Goal: Task Accomplishment & Management: Complete application form

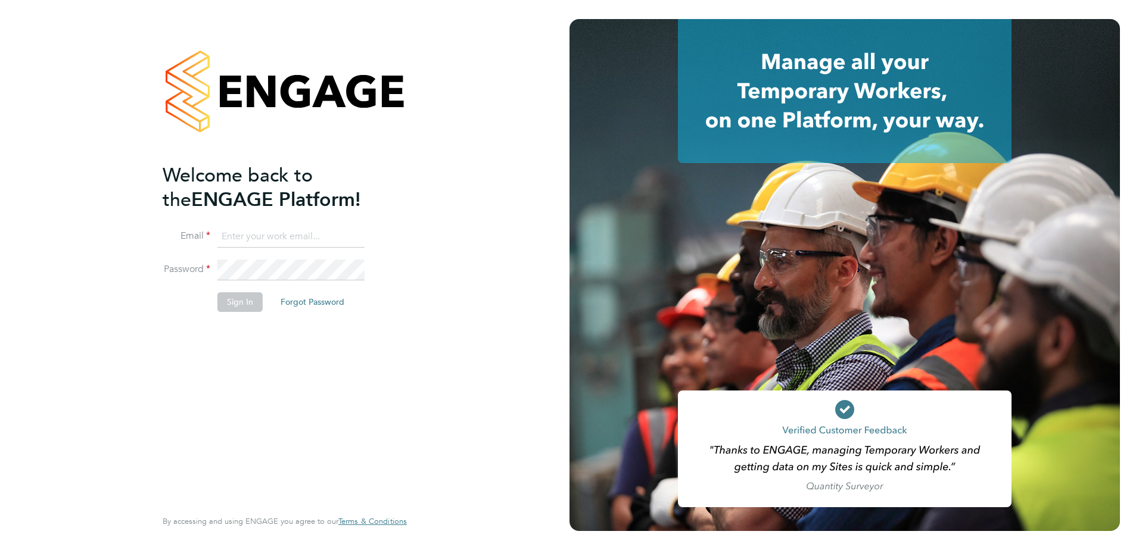
type input "[PERSON_NAME][EMAIL_ADDRESS][PERSON_NAME][DOMAIN_NAME]"
click at [219, 306] on button "Sign In" at bounding box center [239, 301] width 45 height 19
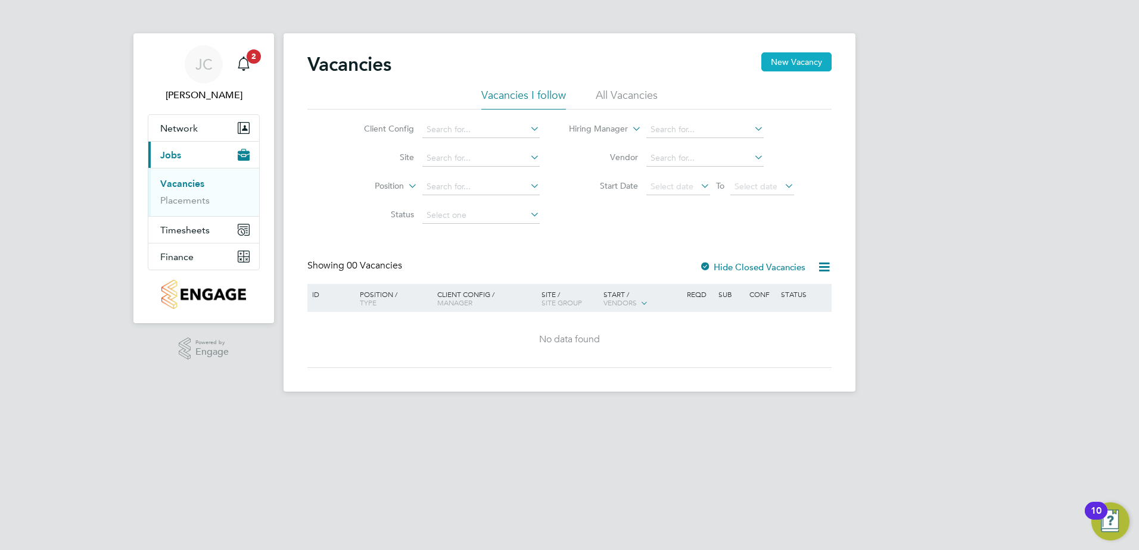
click at [790, 60] on button "New Vacancy" at bounding box center [796, 61] width 70 height 19
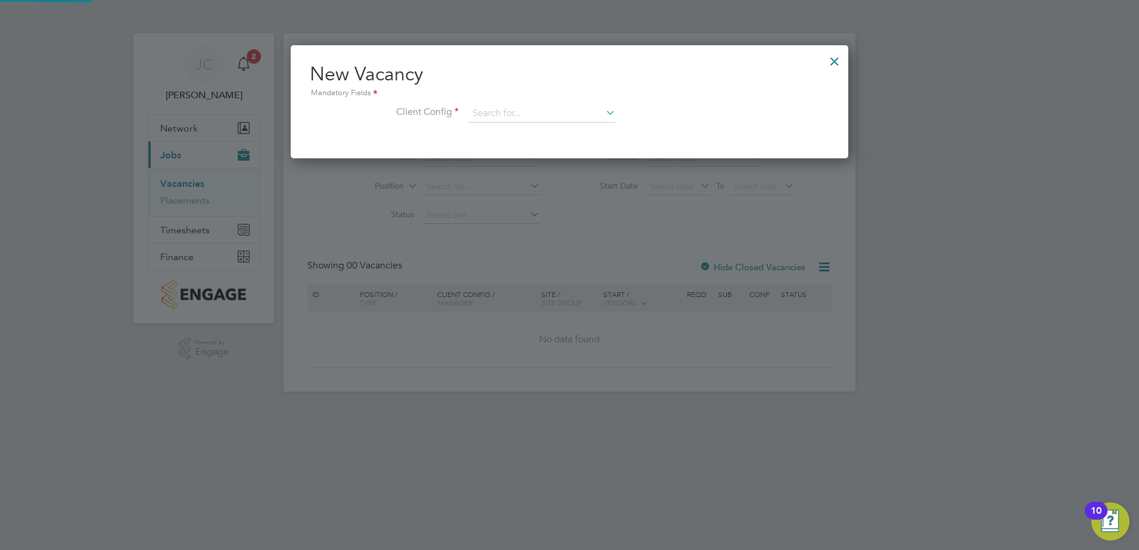
scroll to position [113, 558]
click at [603, 113] on icon at bounding box center [603, 112] width 0 height 17
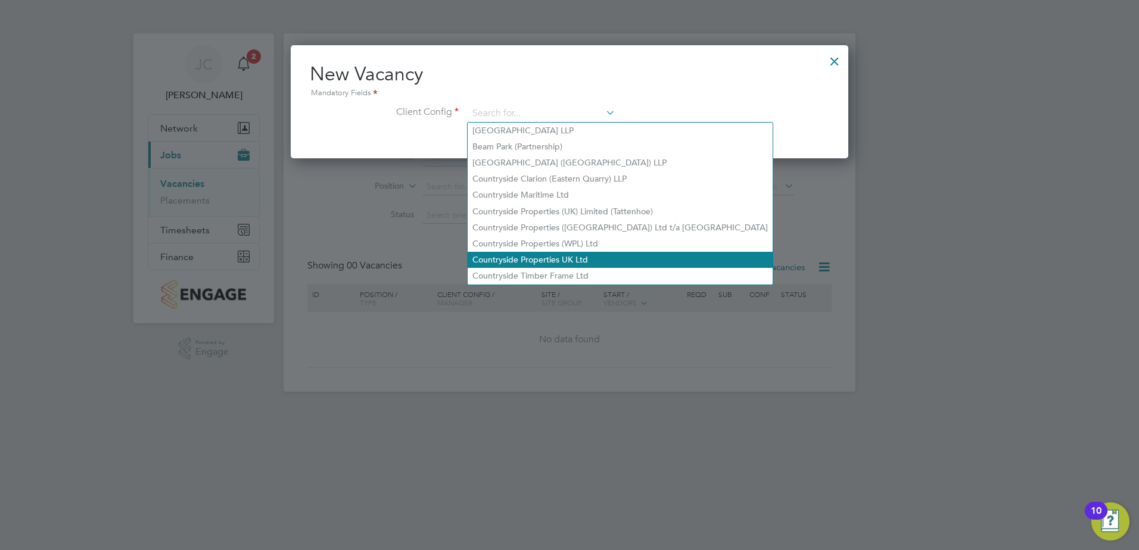
click at [504, 256] on li "Countryside Properties UK Ltd" at bounding box center [620, 260] width 305 height 16
type input "Countryside Properties UK Ltd"
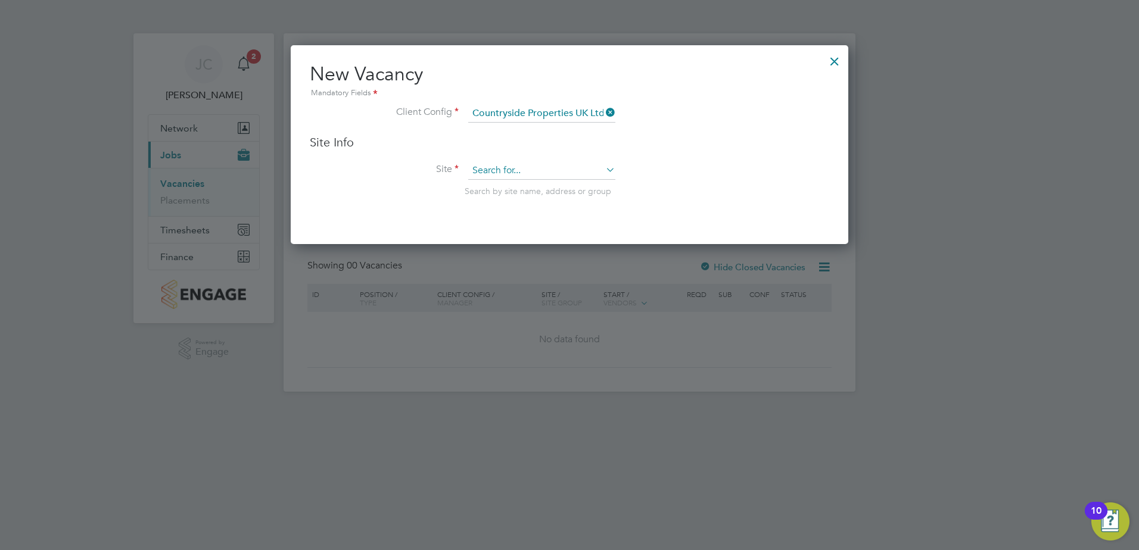
click at [584, 169] on input at bounding box center [541, 171] width 147 height 18
click at [596, 190] on li "[PERSON_NAME][GEOGRAPHIC_DATA] Phase 2 (Believe Housing / [GEOGRAPHIC_DATA])" at bounding box center [615, 188] width 294 height 16
type input "[GEOGRAPHIC_DATA] Phase 2 (Believe Housing / [GEOGRAPHIC_DATA])"
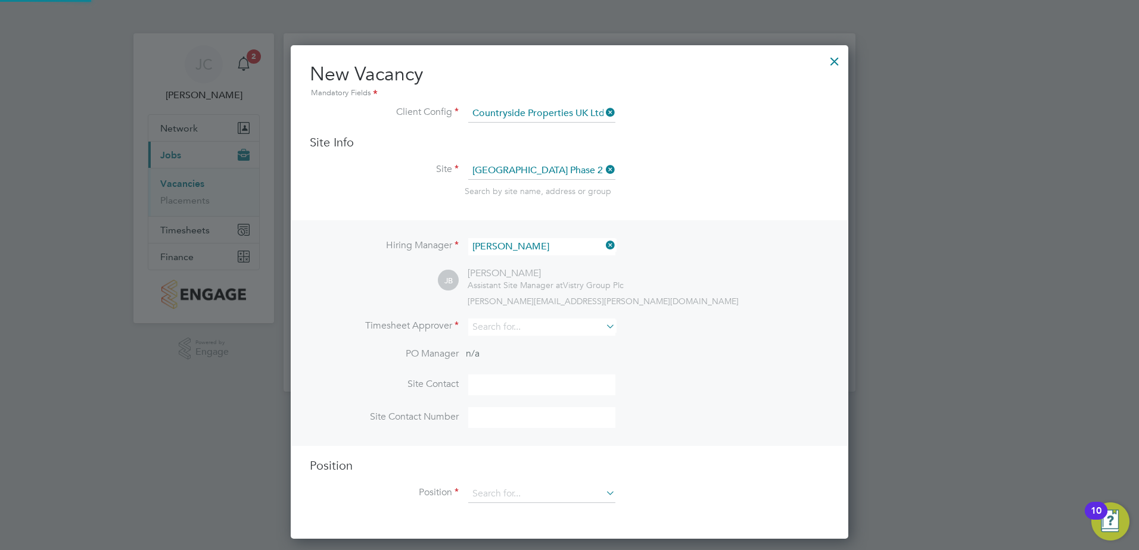
scroll to position [494, 558]
click at [507, 326] on input at bounding box center [541, 327] width 147 height 17
click at [526, 347] on li "[PERSON_NAME]" at bounding box center [542, 344] width 148 height 16
type input "[PERSON_NAME]"
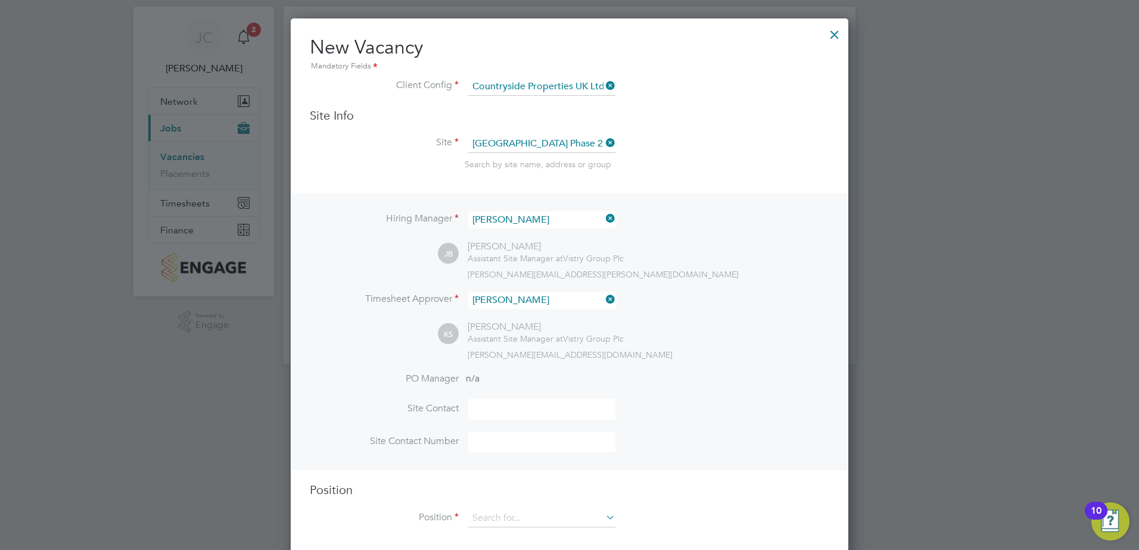
scroll to position [41, 0]
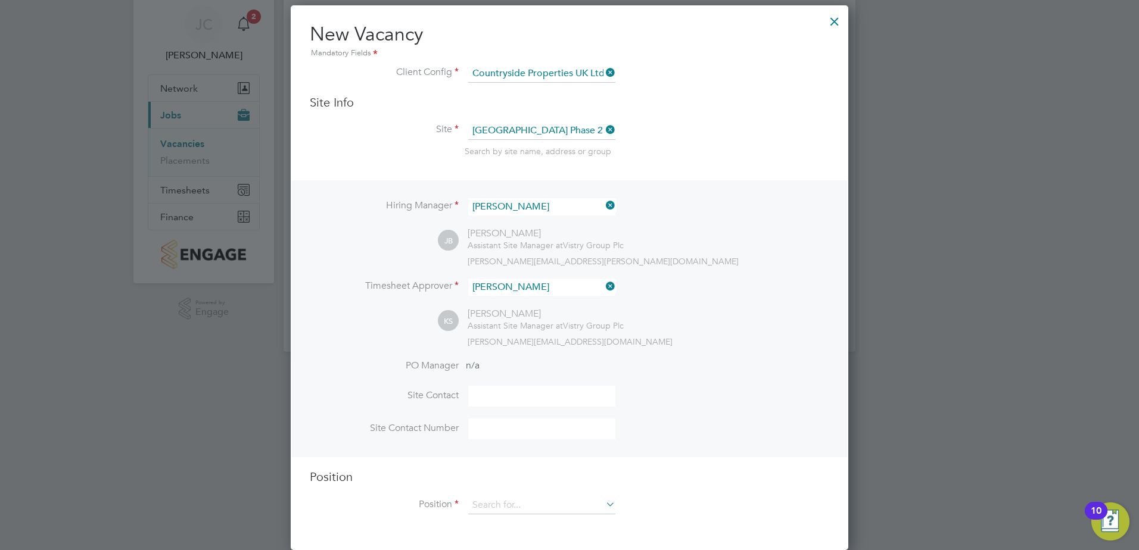
click at [493, 391] on input at bounding box center [541, 396] width 147 height 21
click at [768, 315] on div "KS [PERSON_NAME] Assistant Site Manager at Vistry Group Plc [PERSON_NAME][EMAIL…" at bounding box center [633, 327] width 391 height 39
click at [568, 497] on div "Position Position" at bounding box center [569, 497] width 519 height 57
click at [570, 503] on input at bounding box center [541, 506] width 147 height 18
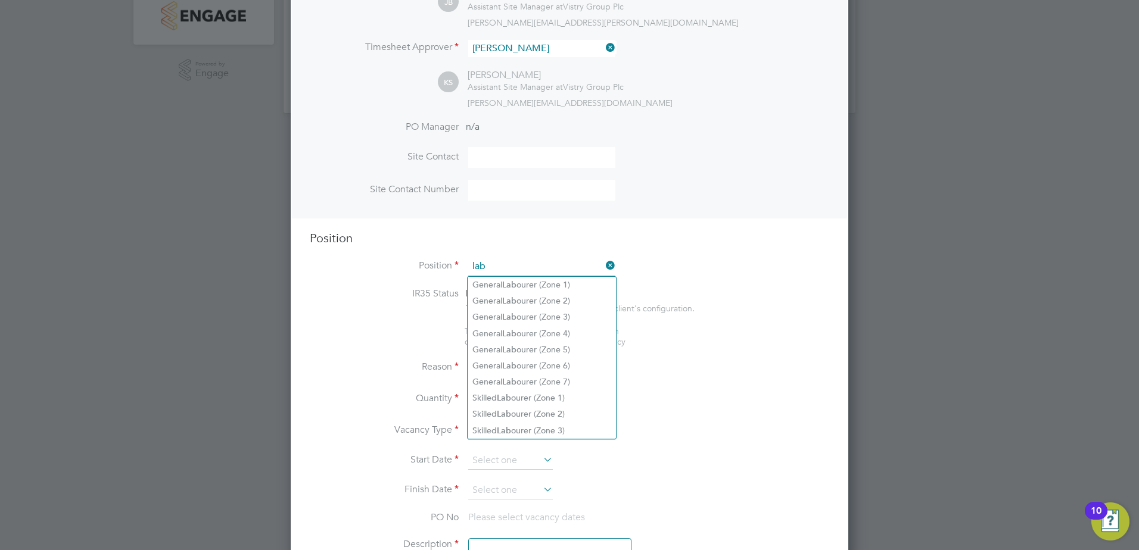
scroll to position [279, 0]
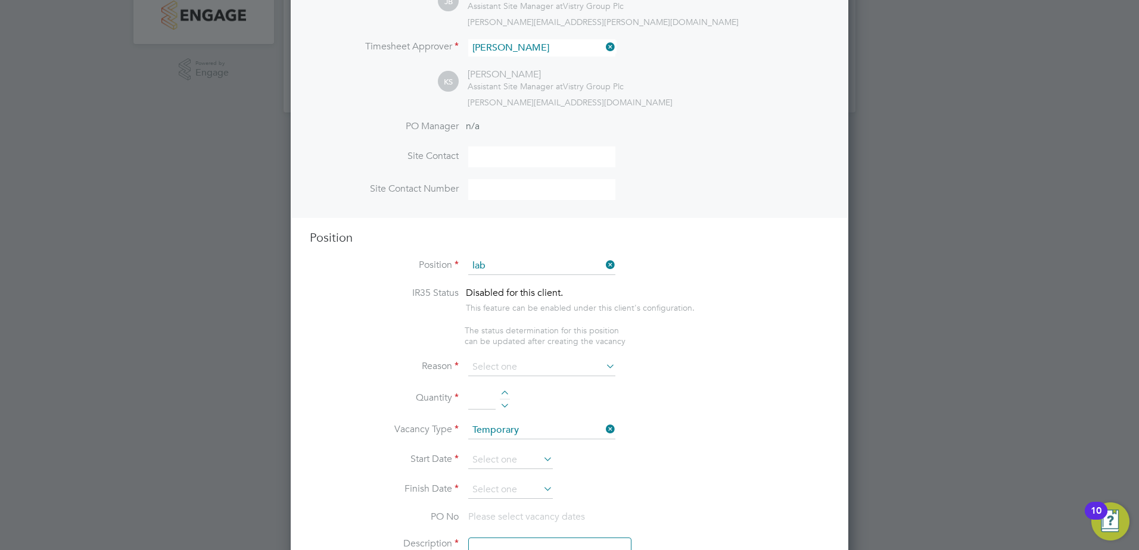
click at [566, 379] on li "General Lab ourer (Zone 7)" at bounding box center [542, 381] width 148 height 16
type input "General Labourer (Zone 7)"
type textarea "• General labouring duties • Supporting the trades on site • Moving materials a…"
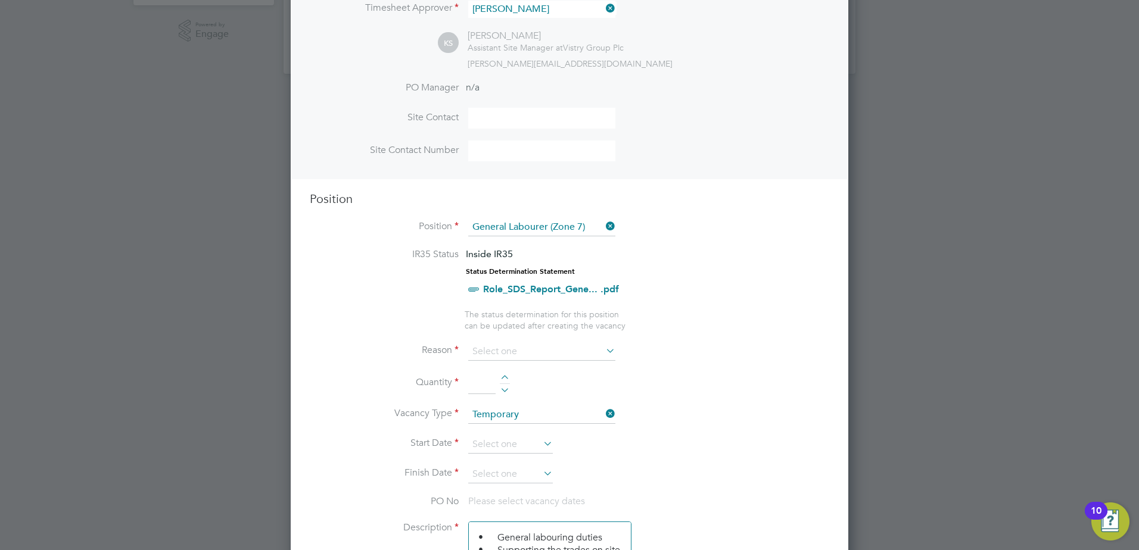
scroll to position [339, 0]
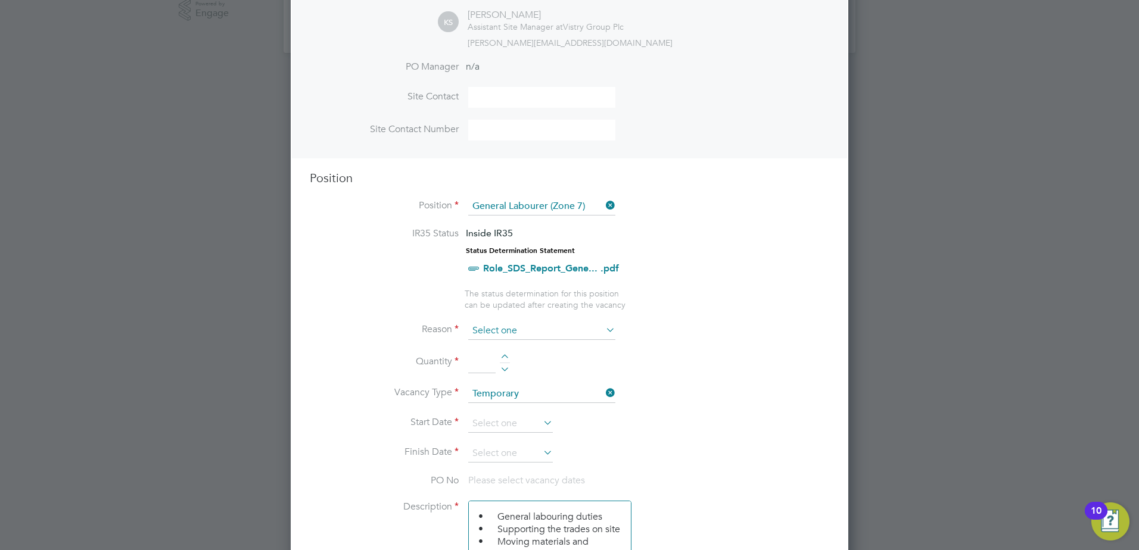
click at [564, 333] on input at bounding box center [541, 331] width 147 height 18
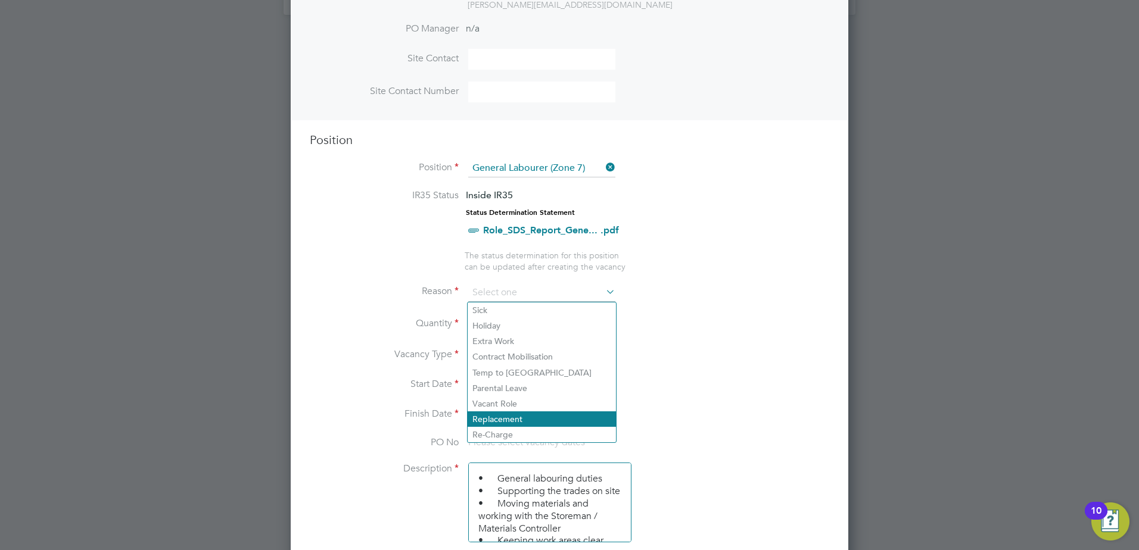
scroll to position [398, 0]
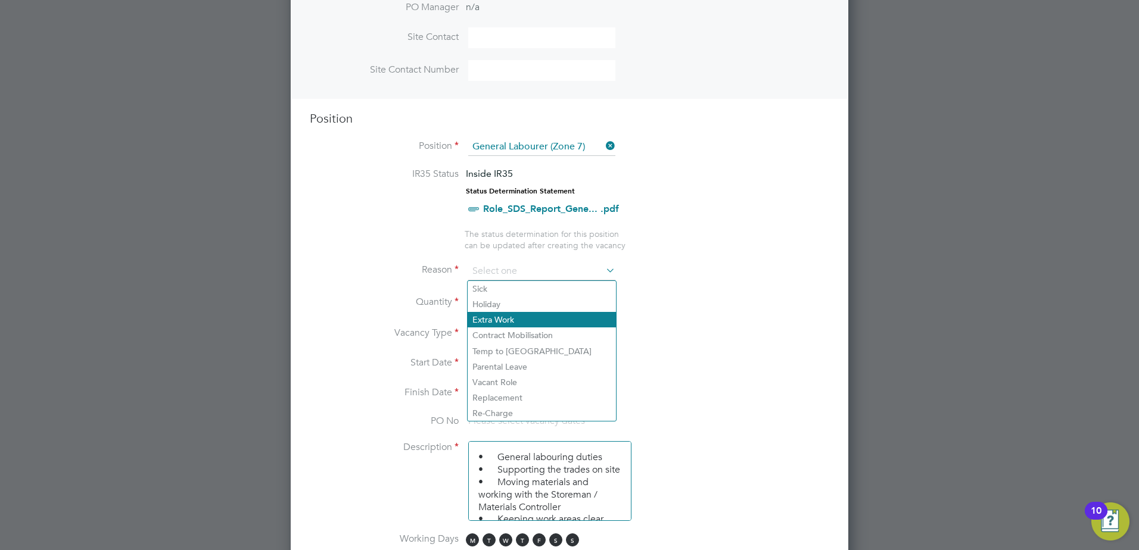
click at [519, 316] on li "Extra Work" at bounding box center [542, 319] width 148 height 15
type input "Extra Work"
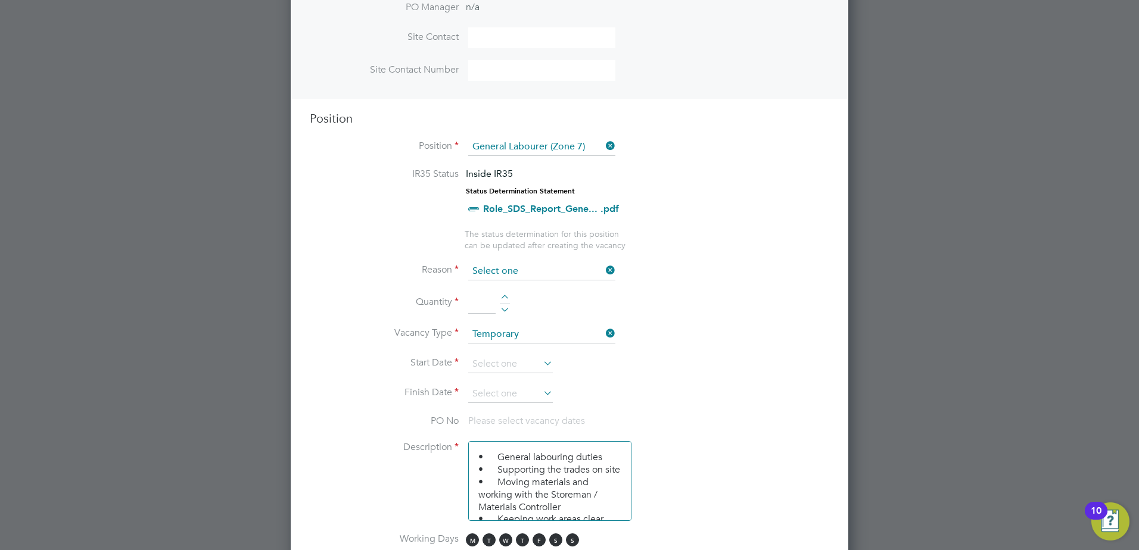
click at [523, 264] on input at bounding box center [541, 272] width 147 height 18
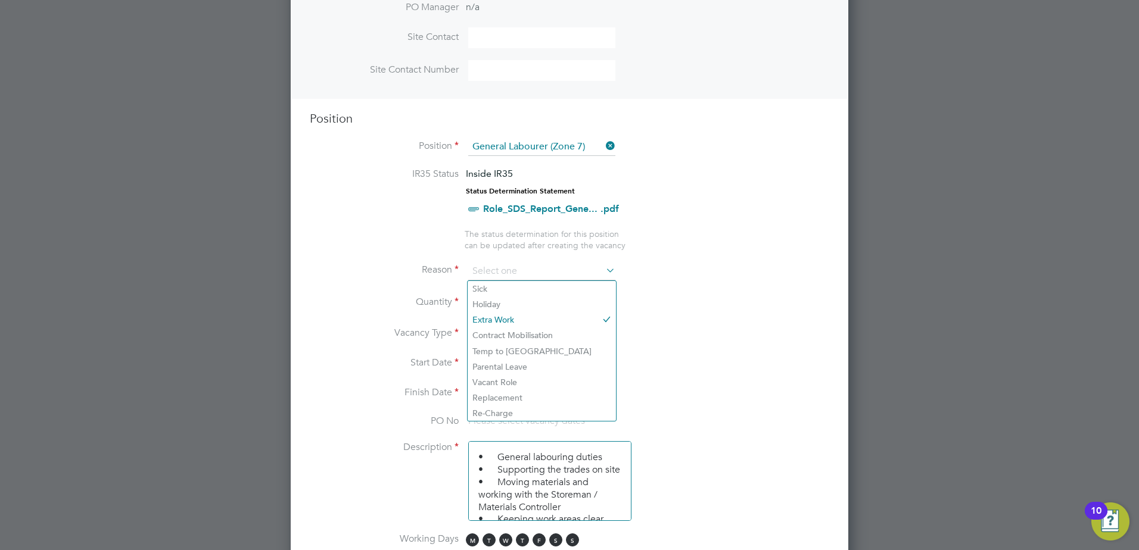
click at [680, 328] on li "Vacancy Type Temporary" at bounding box center [569, 341] width 519 height 30
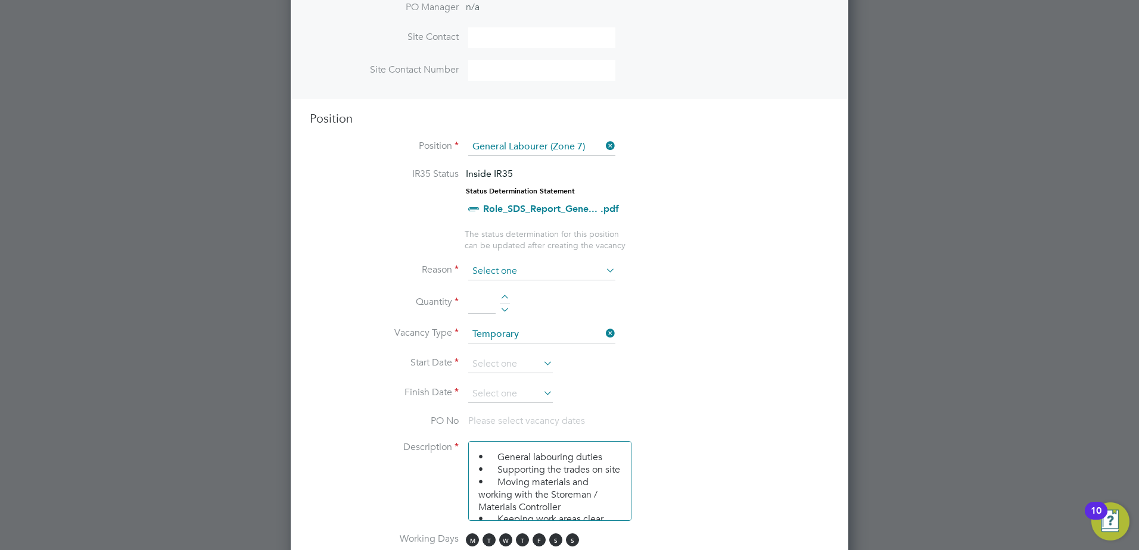
click at [497, 272] on input at bounding box center [541, 272] width 147 height 18
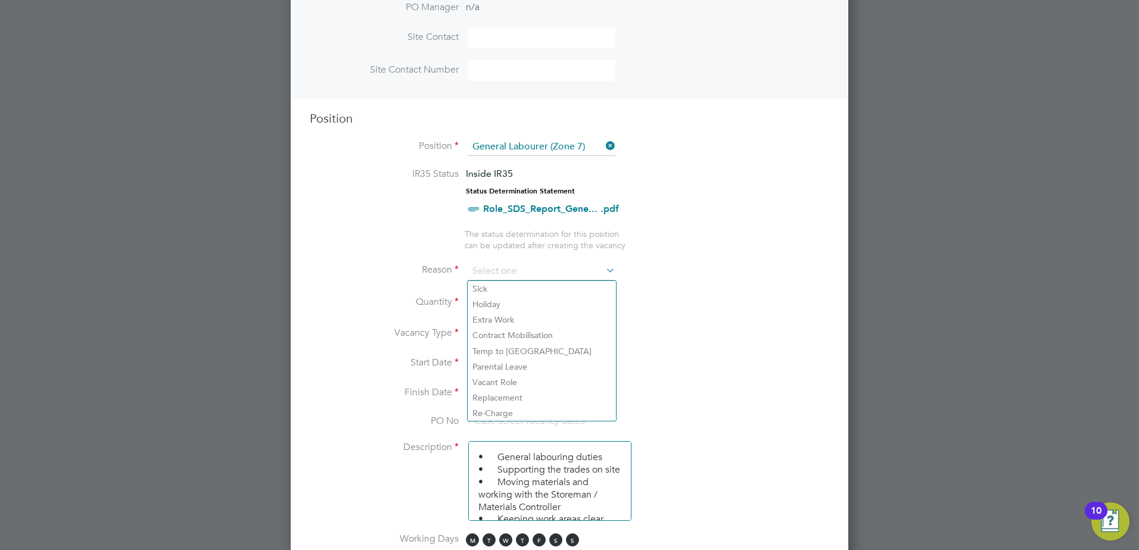
click at [743, 275] on li "Reason" at bounding box center [569, 278] width 519 height 30
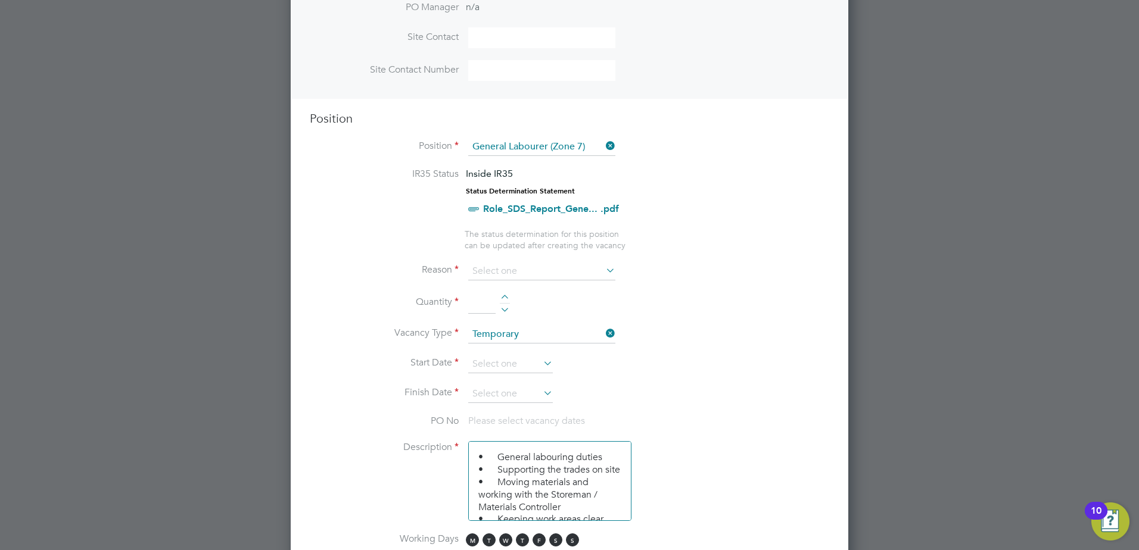
click at [504, 296] on div at bounding box center [505, 299] width 10 height 8
type input "1"
click at [529, 335] on input at bounding box center [541, 335] width 147 height 18
click at [645, 384] on li "Start Date" at bounding box center [569, 371] width 519 height 30
click at [500, 364] on input at bounding box center [510, 365] width 85 height 18
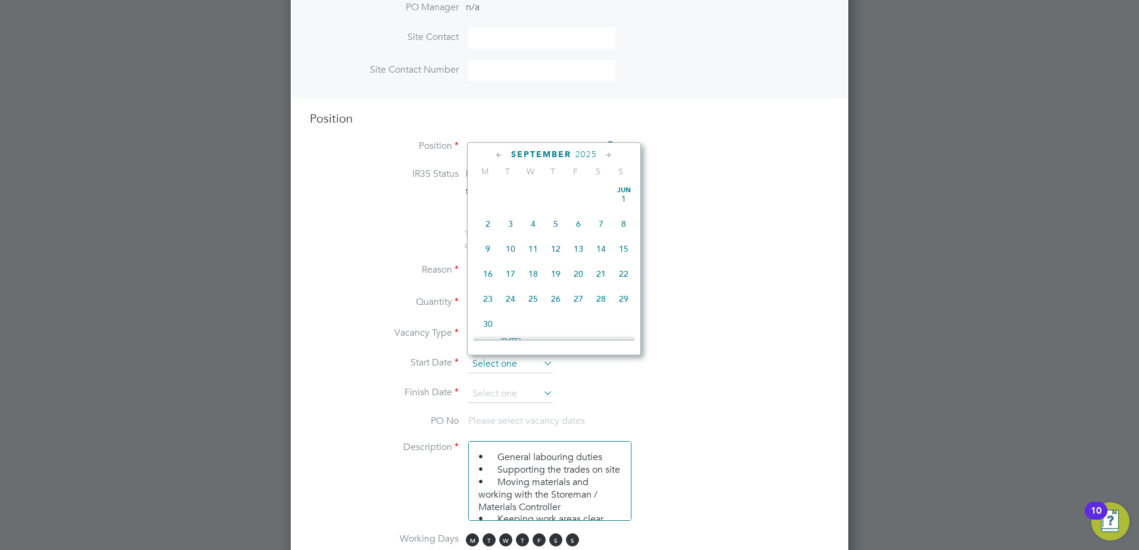
scroll to position [438, 0]
click at [509, 249] on span "23" at bounding box center [510, 237] width 23 height 23
type input "[DATE]"
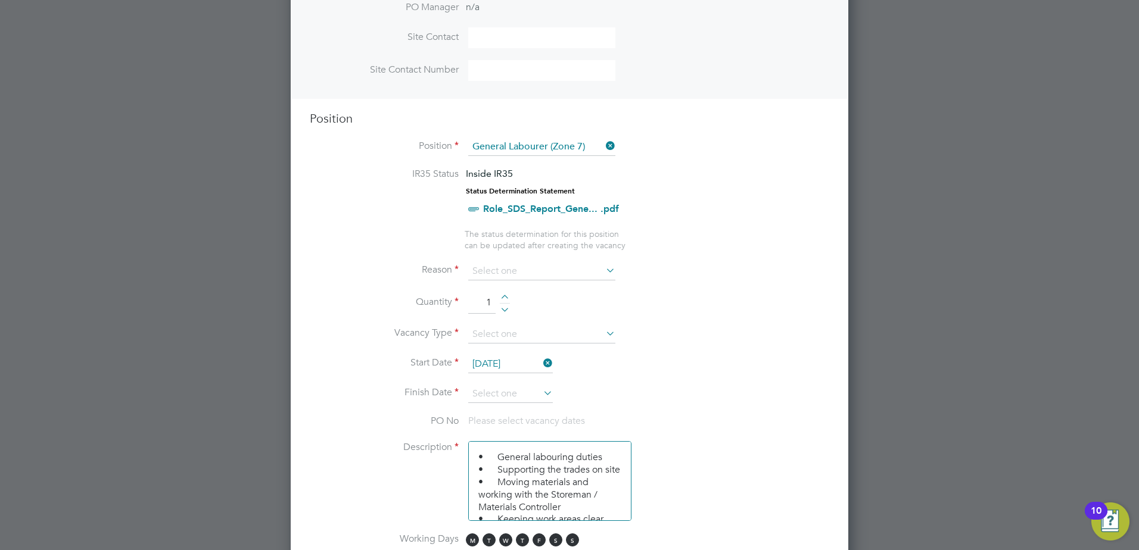
scroll to position [458, 0]
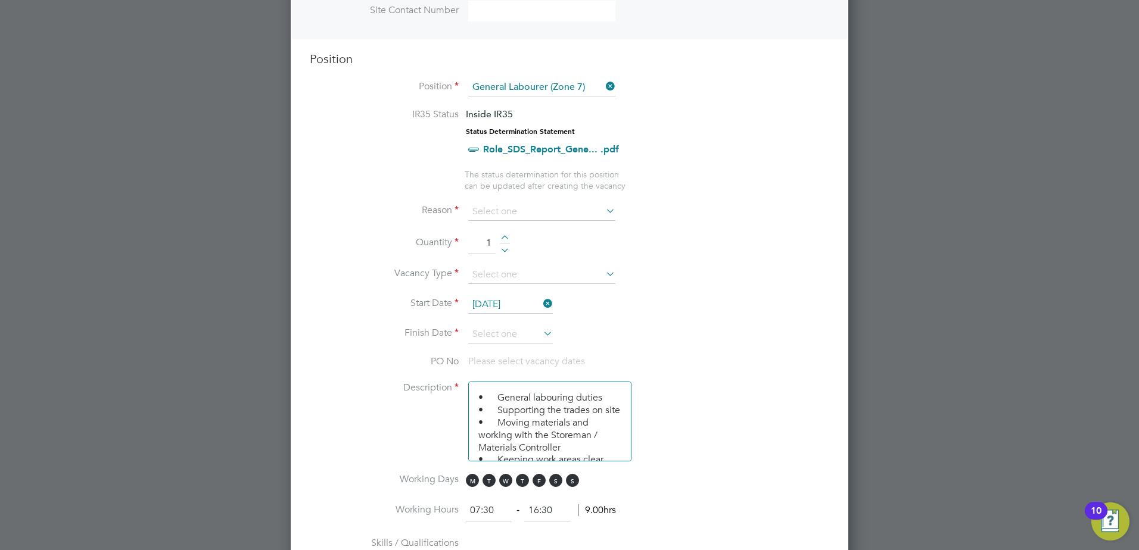
click at [506, 325] on li "Start Date [DATE]" at bounding box center [569, 311] width 519 height 30
click at [537, 282] on input at bounding box center [541, 275] width 147 height 18
click at [524, 290] on li "Temporary" at bounding box center [542, 292] width 148 height 15
type input "Temporary"
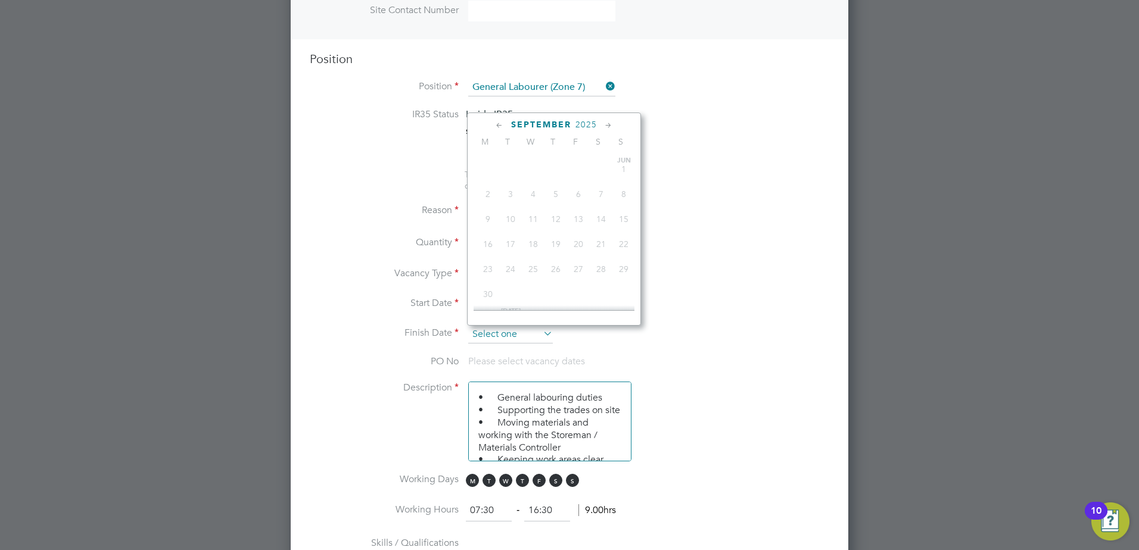
click at [497, 331] on input at bounding box center [510, 335] width 85 height 18
click at [516, 292] on span "7" at bounding box center [510, 283] width 23 height 23
type input "[DATE]"
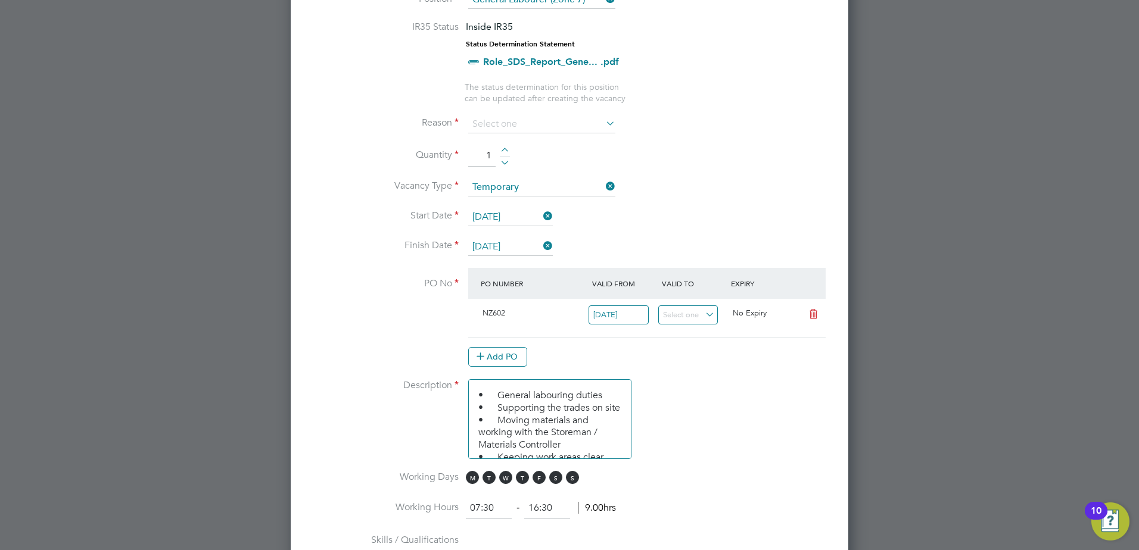
scroll to position [577, 0]
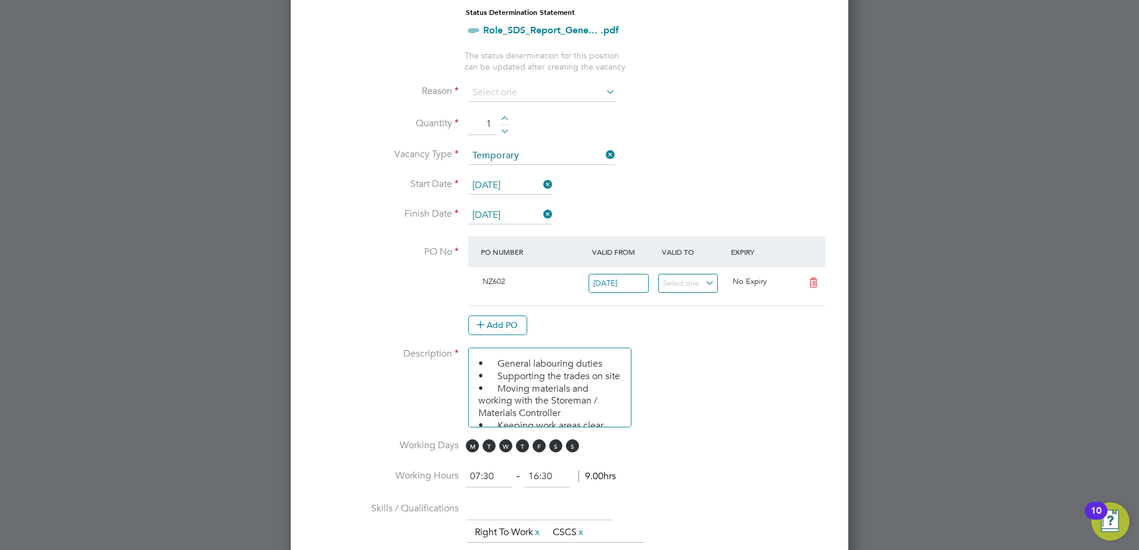
click at [772, 456] on li "Working Days M T W T F S S" at bounding box center [569, 453] width 519 height 27
click at [532, 98] on input at bounding box center [541, 93] width 147 height 18
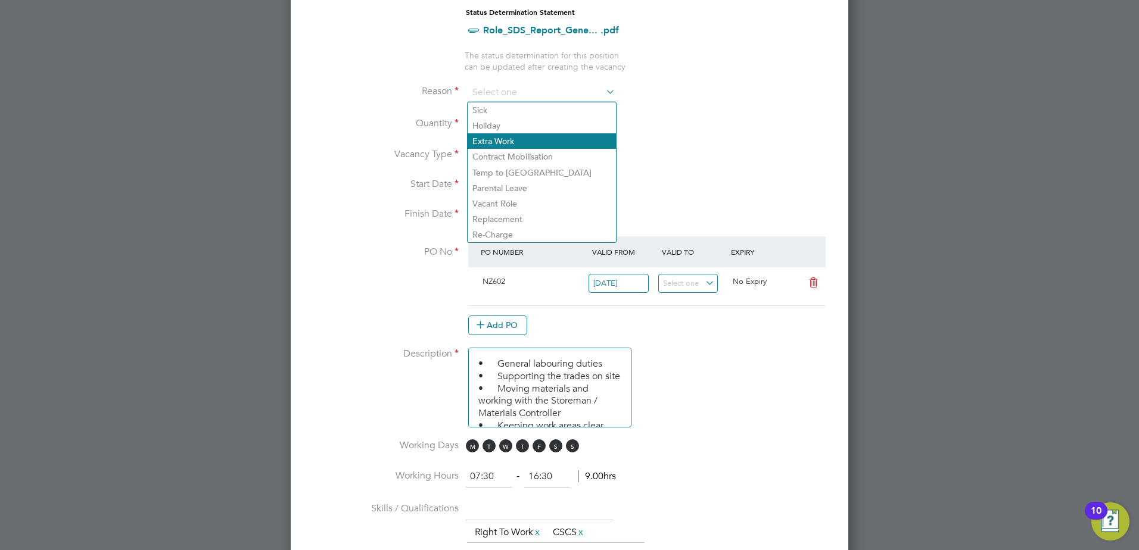
click at [537, 143] on li "Extra Work" at bounding box center [542, 140] width 148 height 15
type input "Extra Work"
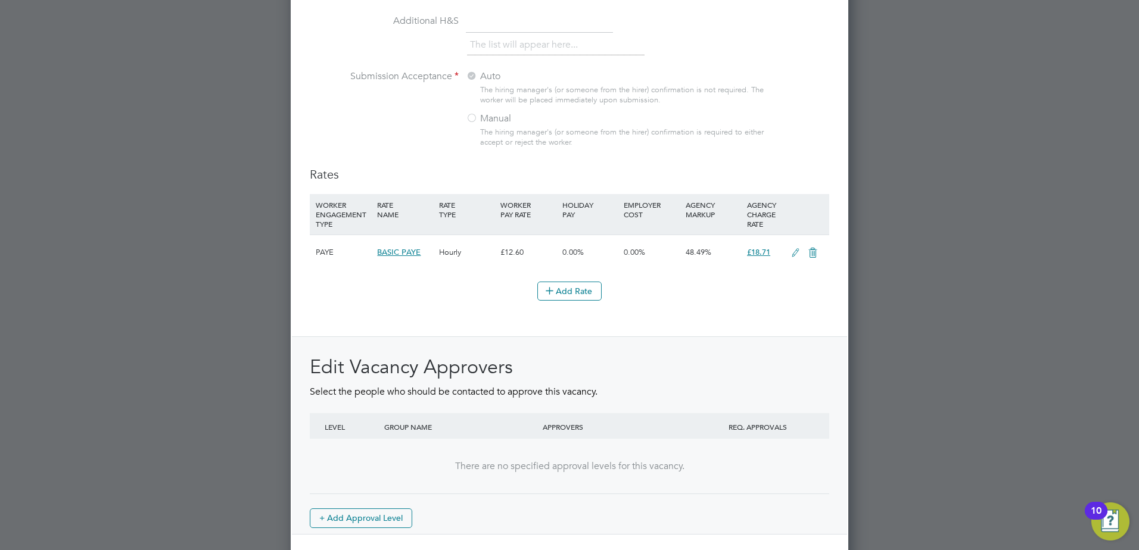
scroll to position [1293, 0]
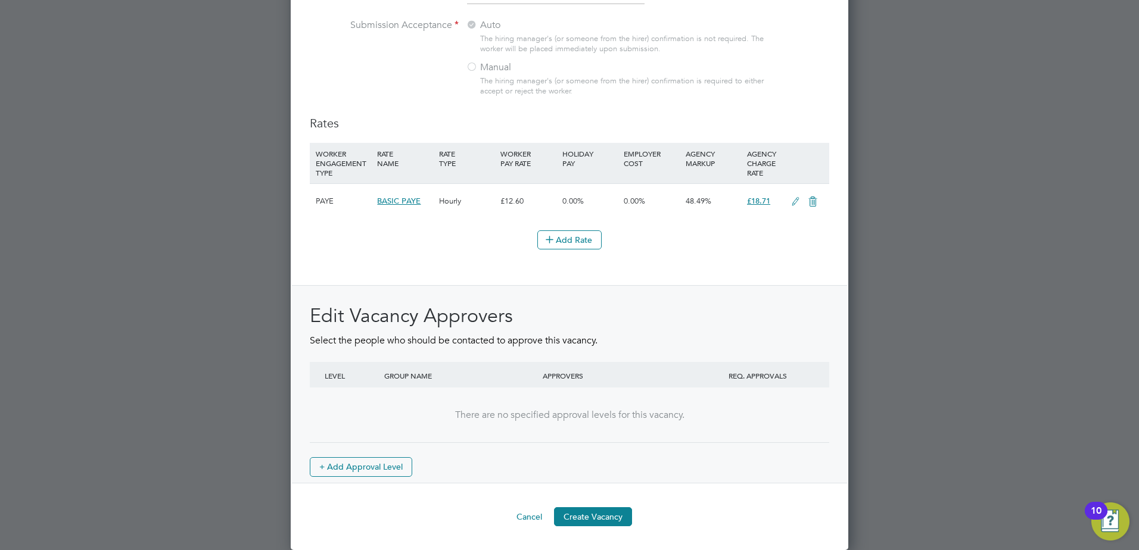
click at [522, 304] on h2 "Edit Vacancy Approvers" at bounding box center [569, 316] width 519 height 25
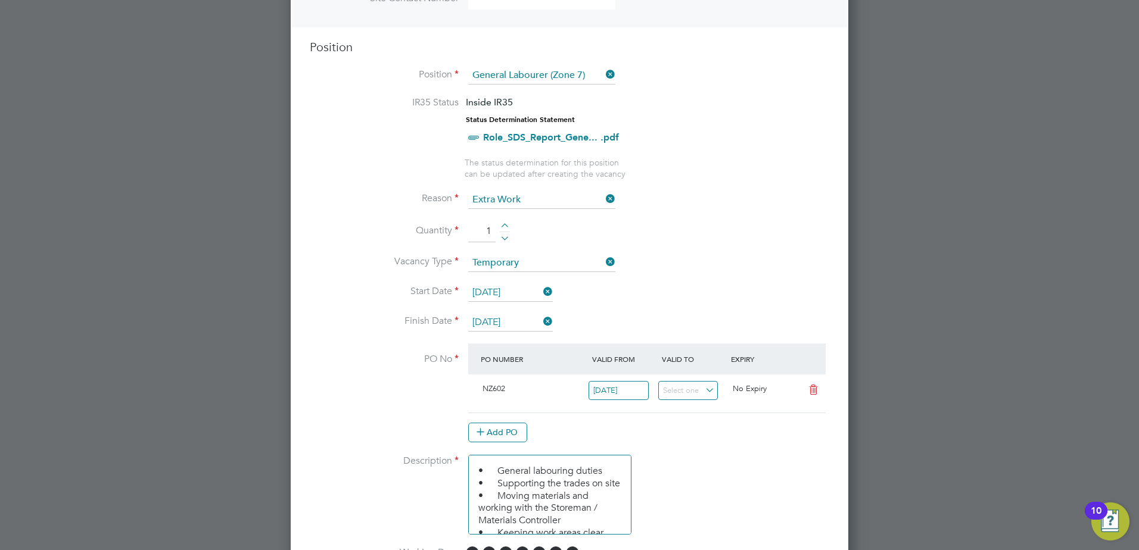
scroll to position [476, 0]
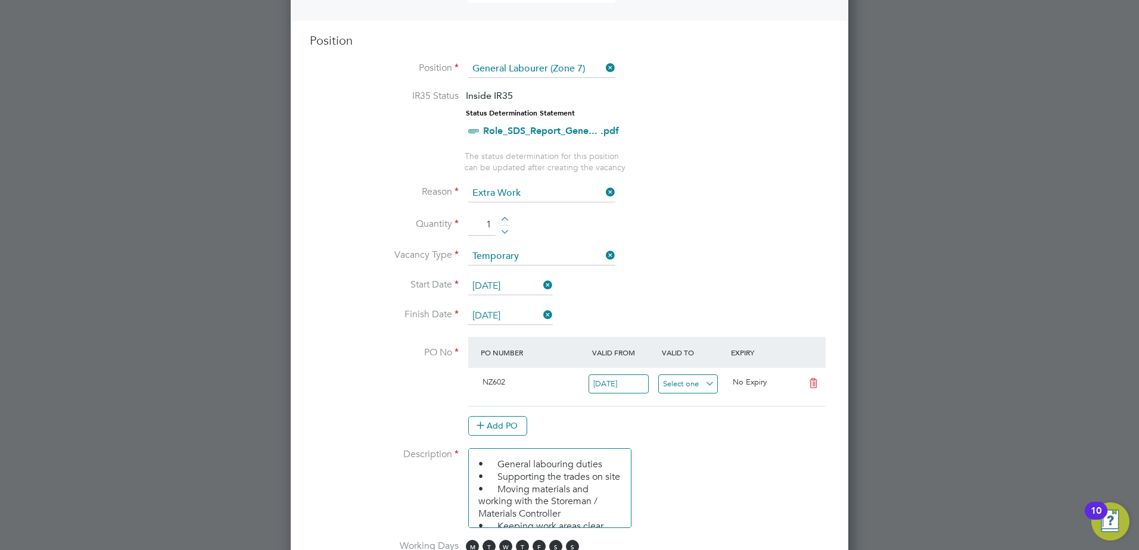
click at [695, 385] on input at bounding box center [688, 385] width 60 height 20
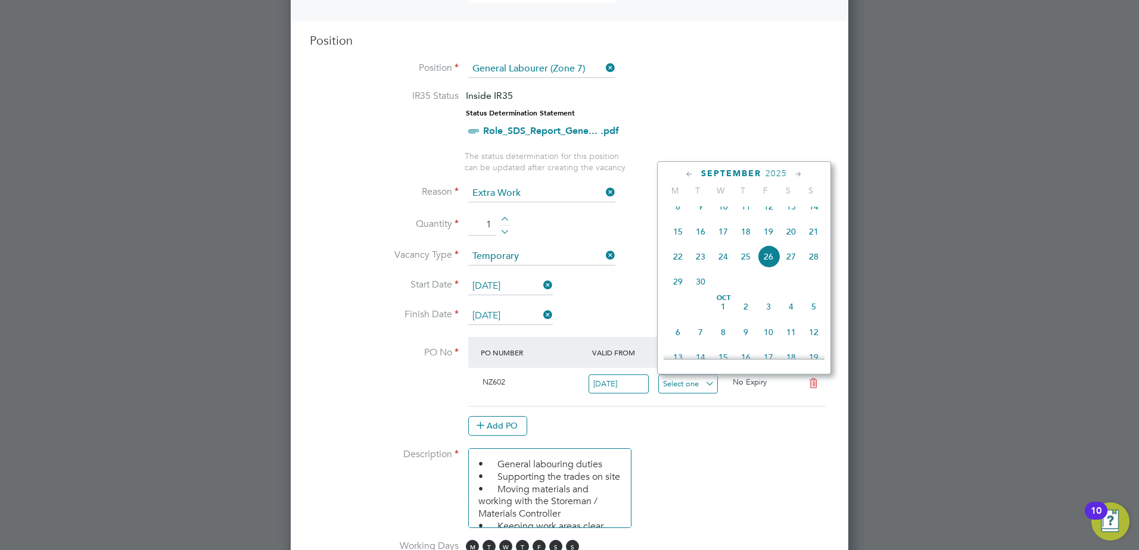
click at [695, 385] on input at bounding box center [688, 385] width 60 height 20
click at [776, 443] on li "PO No PO Number Valid From Valid To Expiry NZ602 [DATE] No Expiry Add PO" at bounding box center [569, 392] width 519 height 111
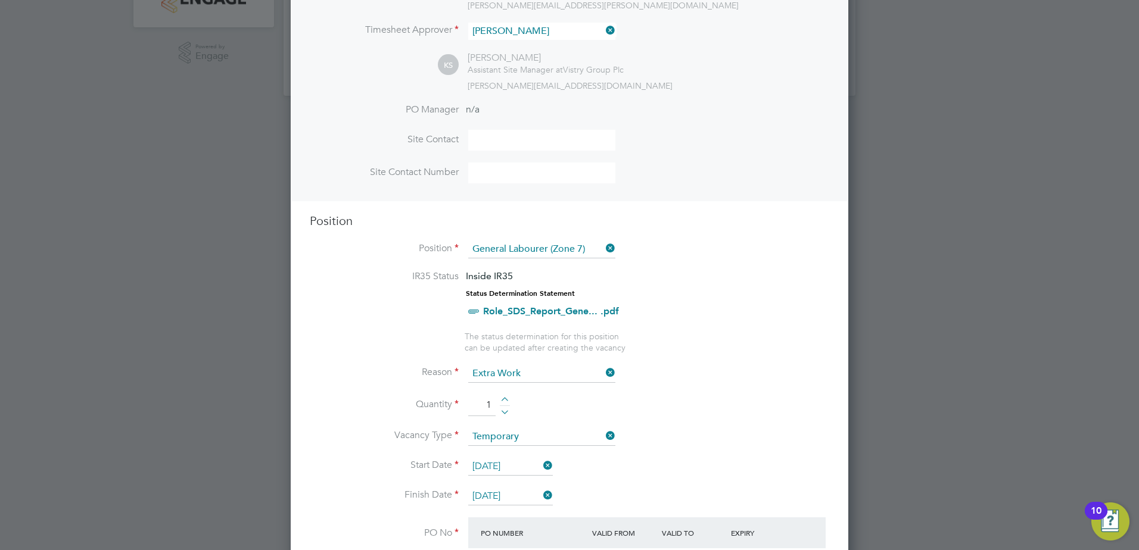
scroll to position [221, 0]
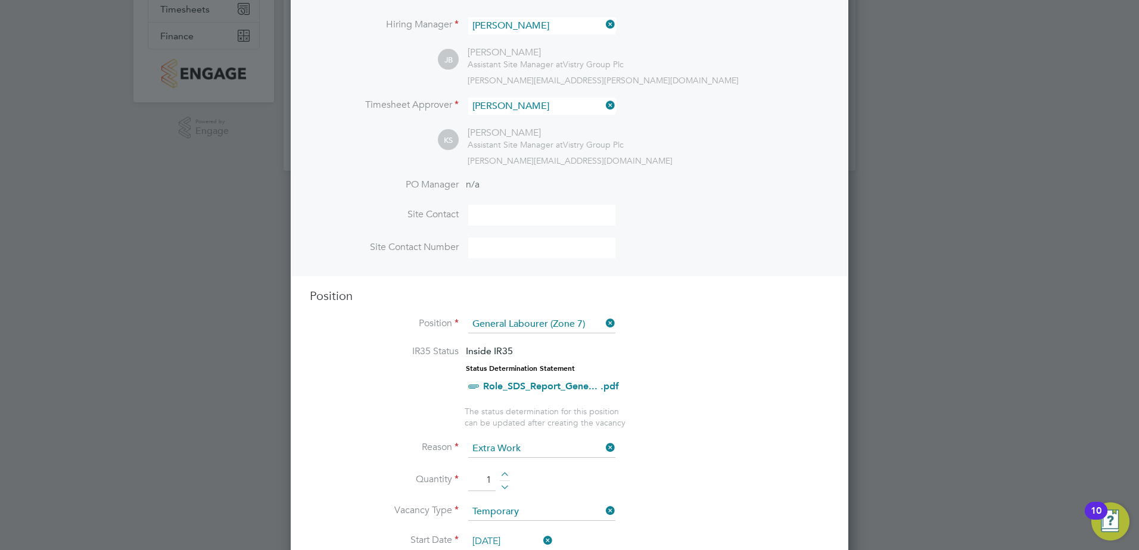
click at [529, 217] on input at bounding box center [541, 215] width 147 height 21
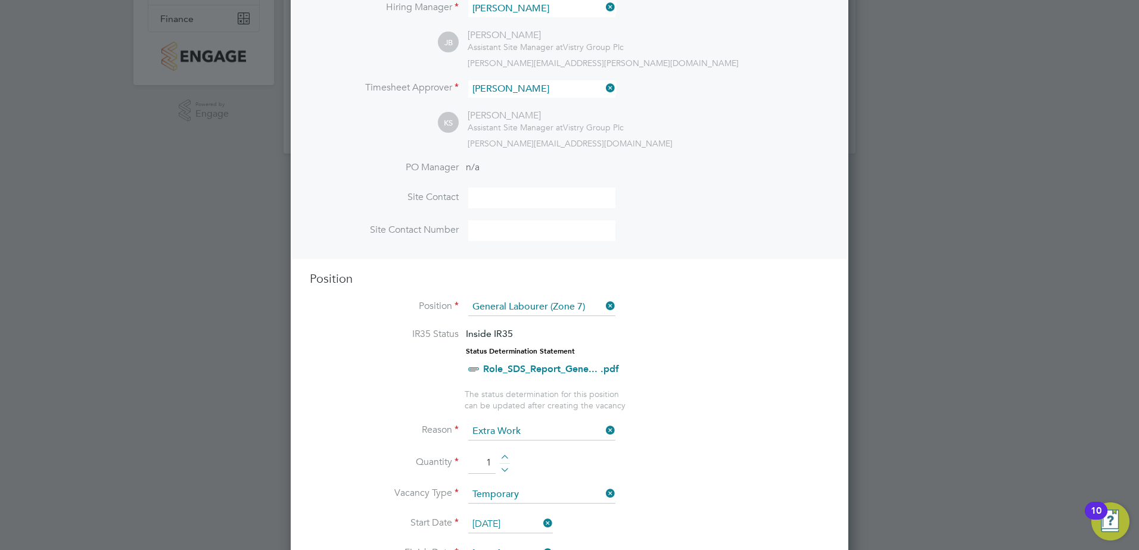
scroll to position [119, 0]
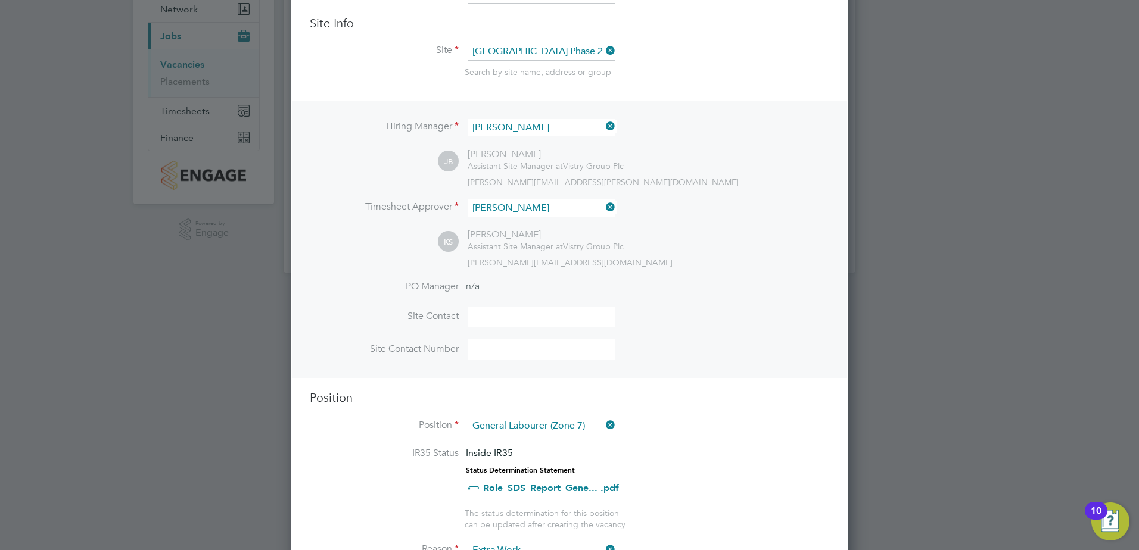
click at [484, 317] on input at bounding box center [541, 317] width 147 height 21
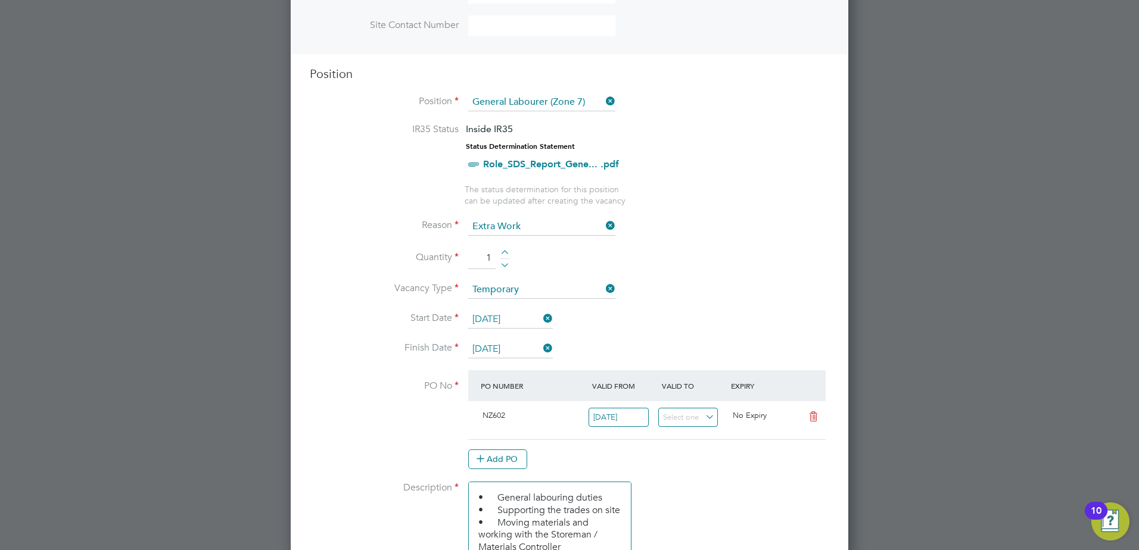
scroll to position [476, 0]
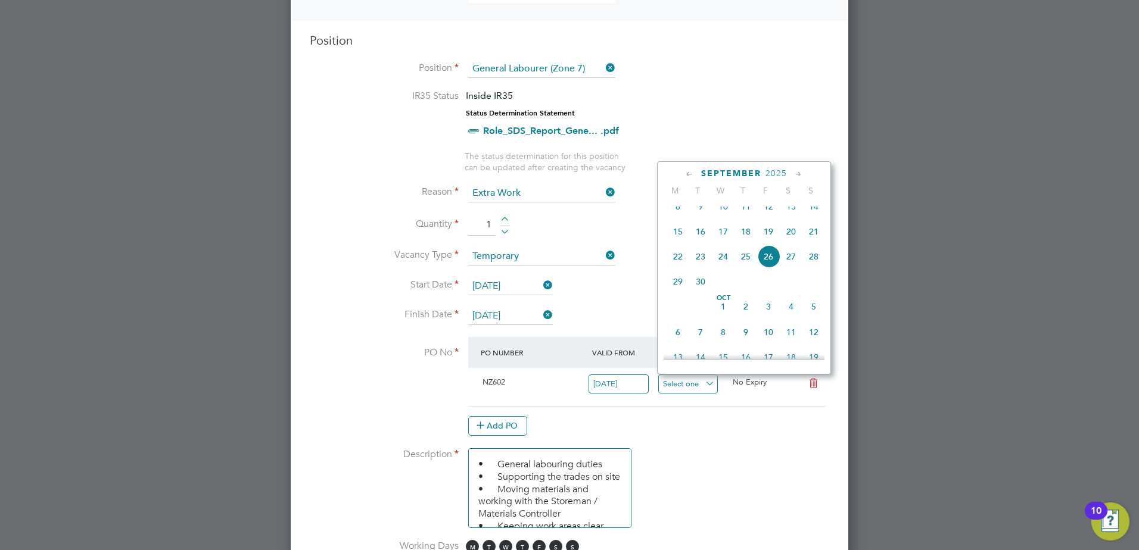
click at [700, 392] on input at bounding box center [688, 385] width 60 height 20
click at [769, 318] on span "3" at bounding box center [768, 306] width 23 height 23
type input "[DATE]"
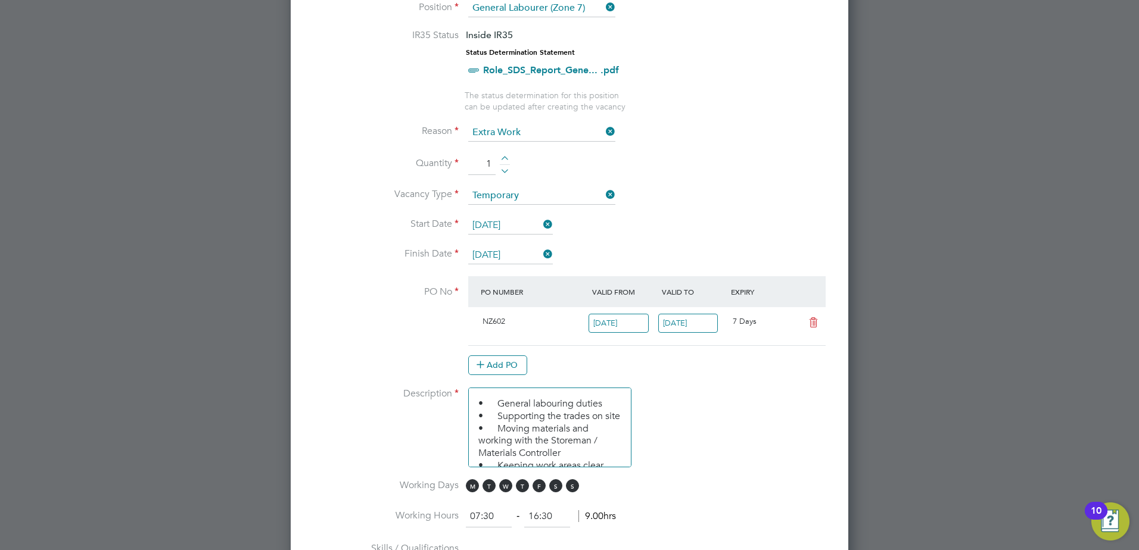
scroll to position [536, 0]
click at [709, 324] on input "[DATE]" at bounding box center [688, 325] width 60 height 20
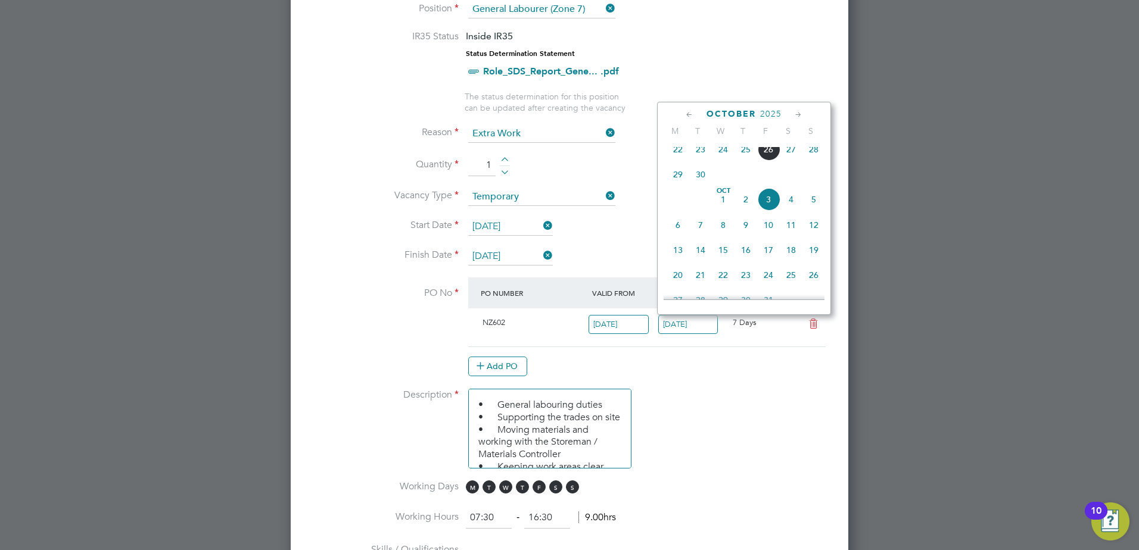
click at [771, 207] on span "3" at bounding box center [768, 199] width 23 height 23
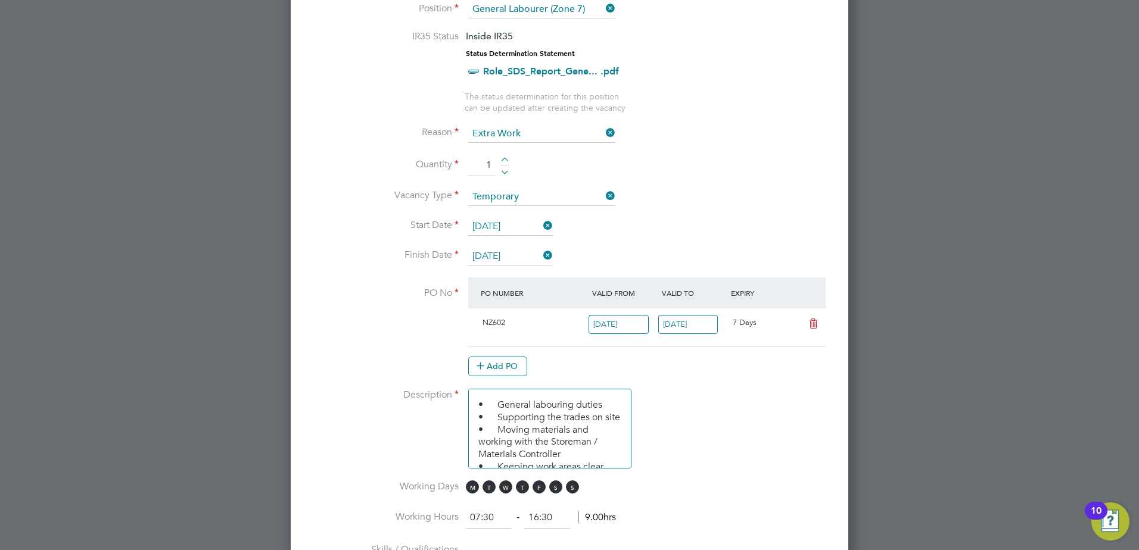
click at [813, 319] on icon at bounding box center [813, 324] width 15 height 10
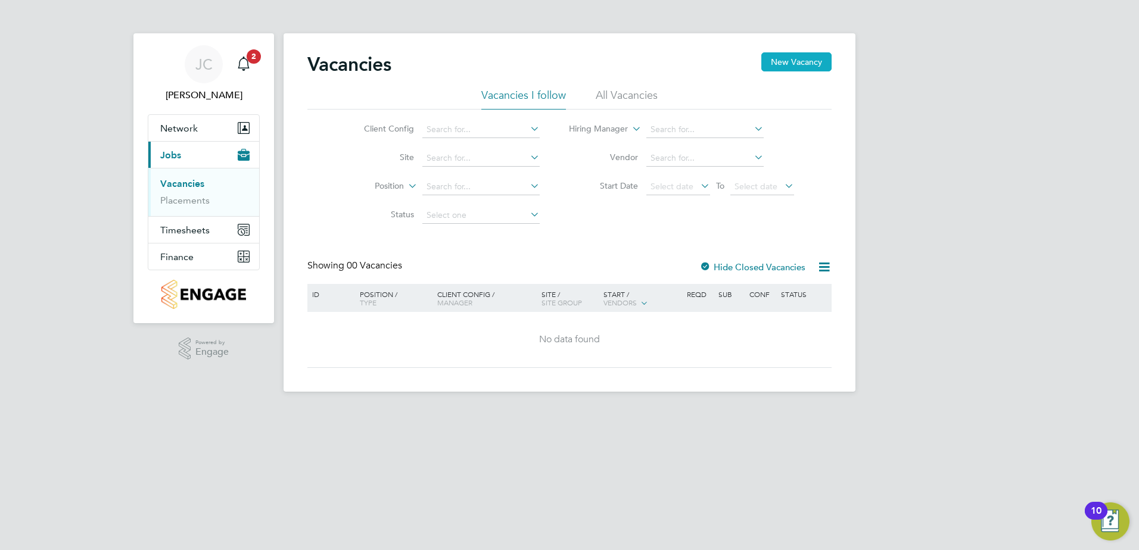
click at [791, 63] on button "New Vacancy" at bounding box center [796, 61] width 70 height 19
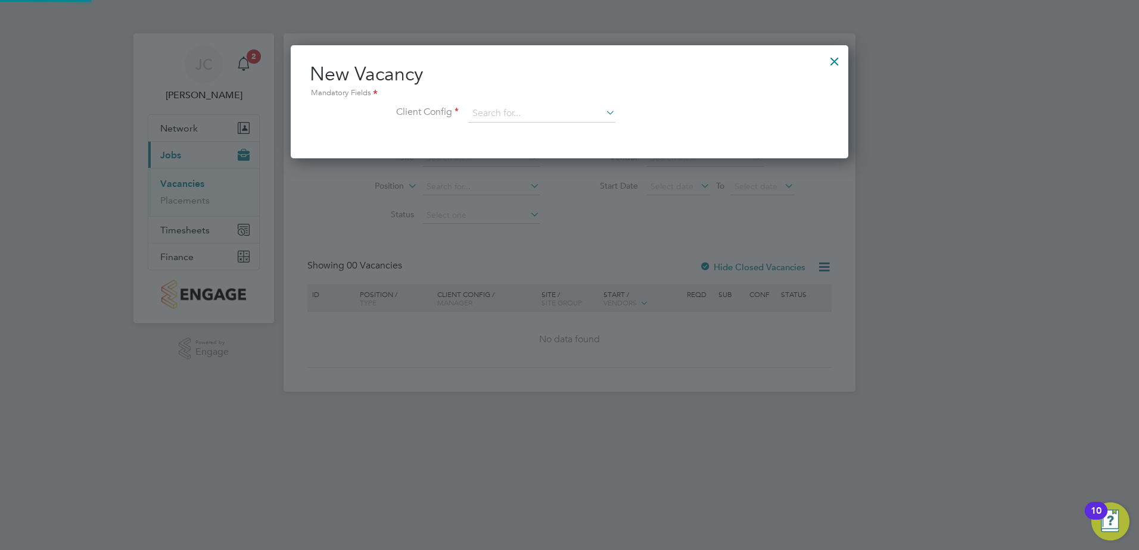
scroll to position [113, 558]
click at [485, 116] on input at bounding box center [541, 114] width 147 height 18
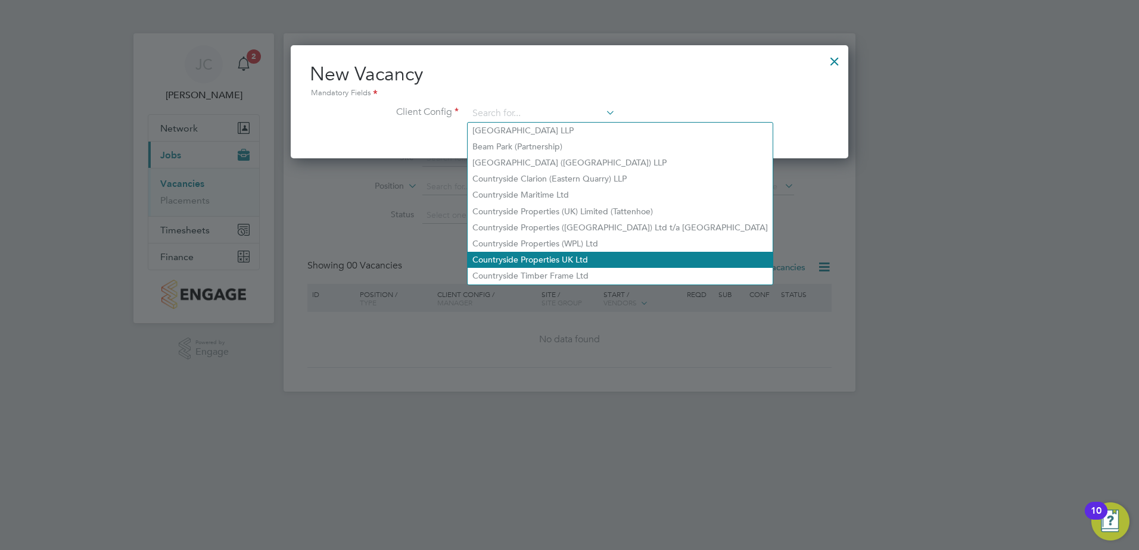
click at [538, 253] on li "Countryside Properties UK Ltd" at bounding box center [620, 260] width 305 height 16
type input "Countryside Properties UK Ltd"
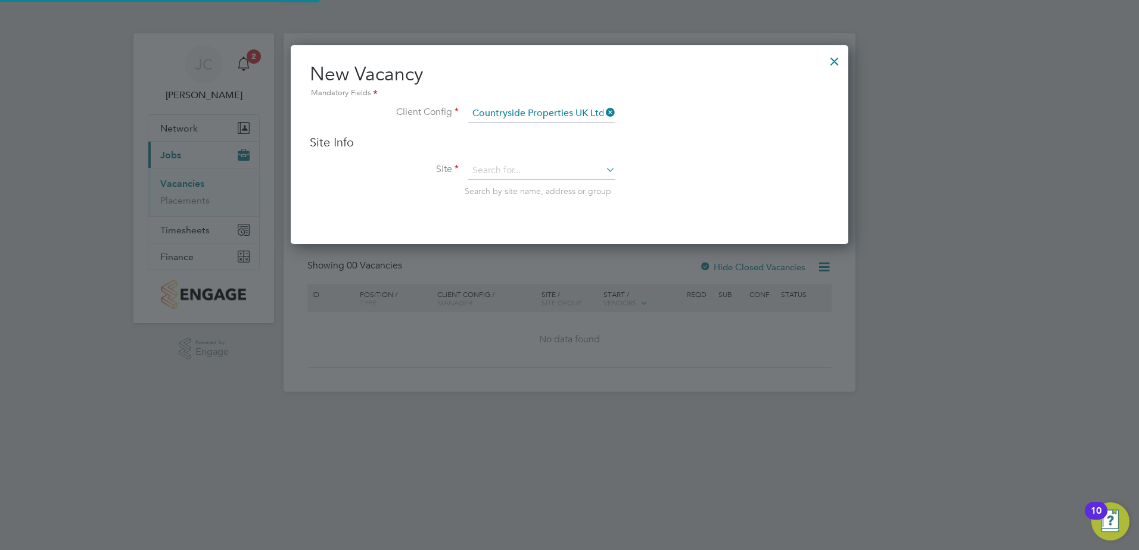
scroll to position [200, 558]
click at [521, 168] on input at bounding box center [541, 171] width 147 height 18
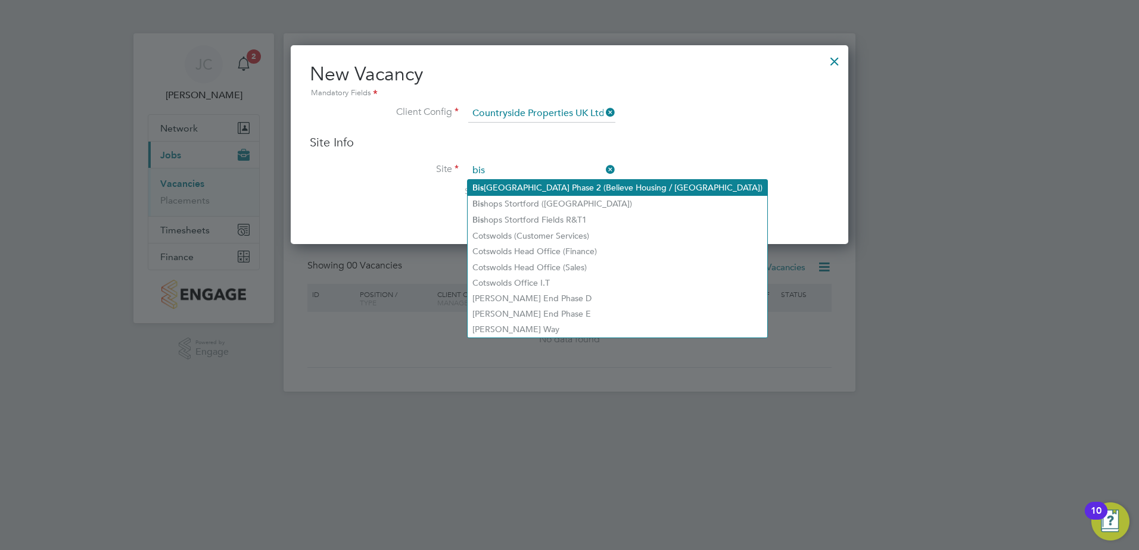
click at [565, 194] on li "Bis hops Park Phase 2 (Believe Housing / Linden)" at bounding box center [618, 188] width 300 height 16
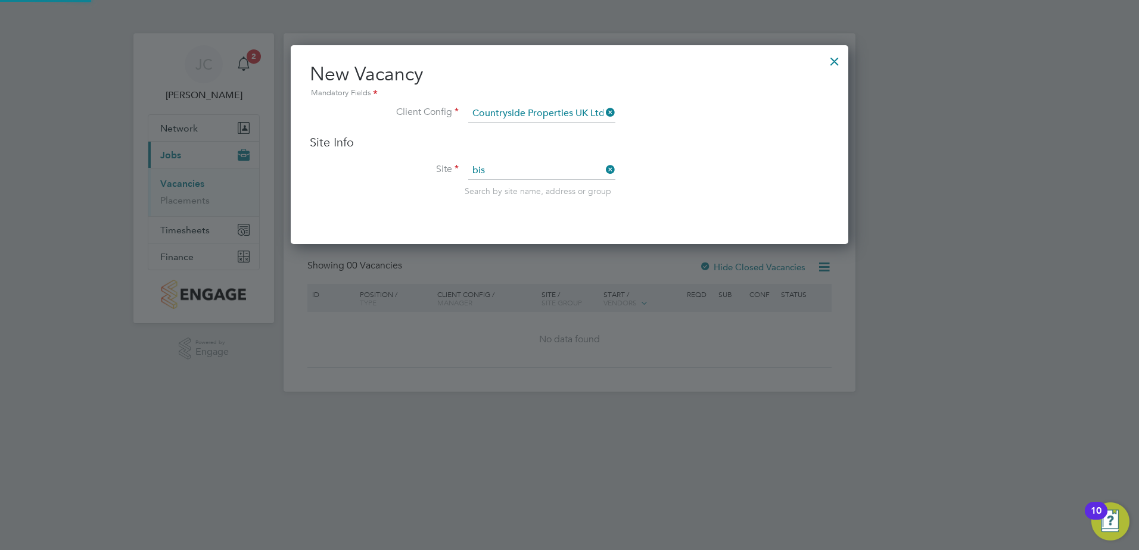
type input "[GEOGRAPHIC_DATA] Phase 2 (Believe Housing / [GEOGRAPHIC_DATA])"
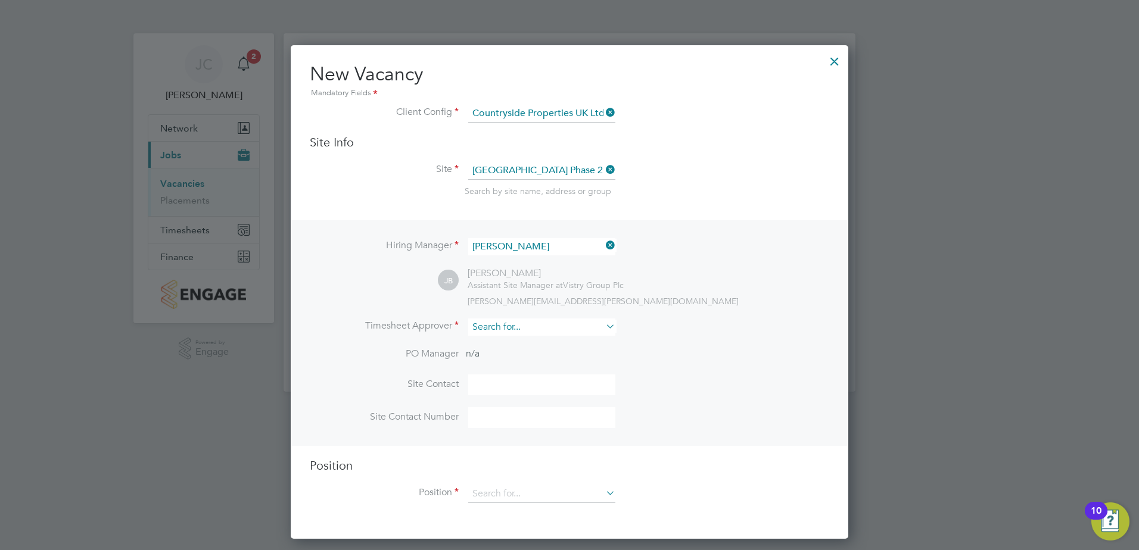
click at [498, 323] on input at bounding box center [541, 327] width 147 height 17
click at [514, 348] on li "[PERSON_NAME]" at bounding box center [542, 344] width 148 height 16
type input "[PERSON_NAME]"
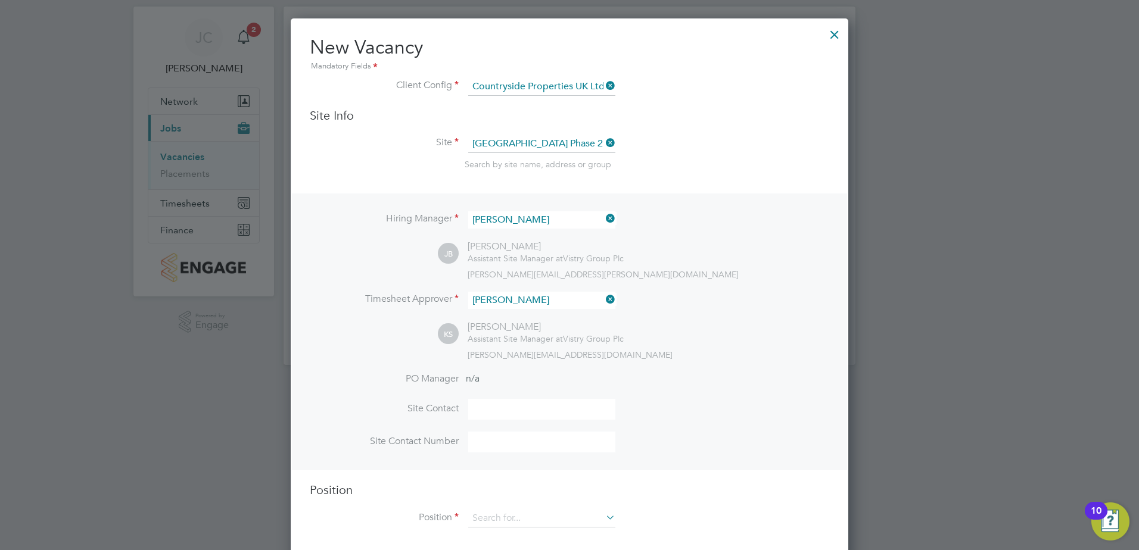
scroll to position [41, 0]
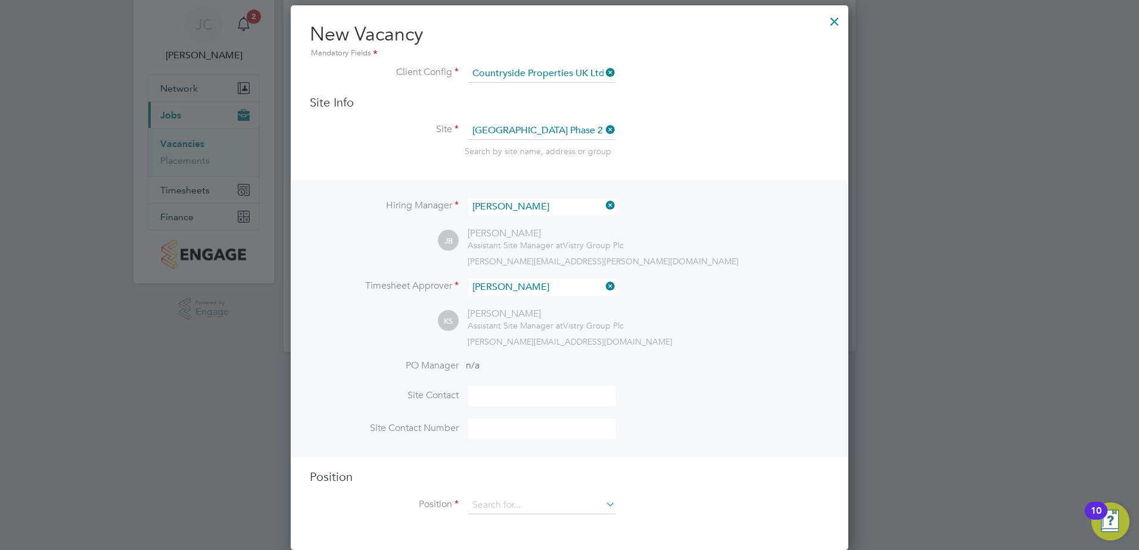
click at [504, 391] on input at bounding box center [541, 396] width 147 height 21
click at [501, 499] on input at bounding box center [541, 506] width 147 height 18
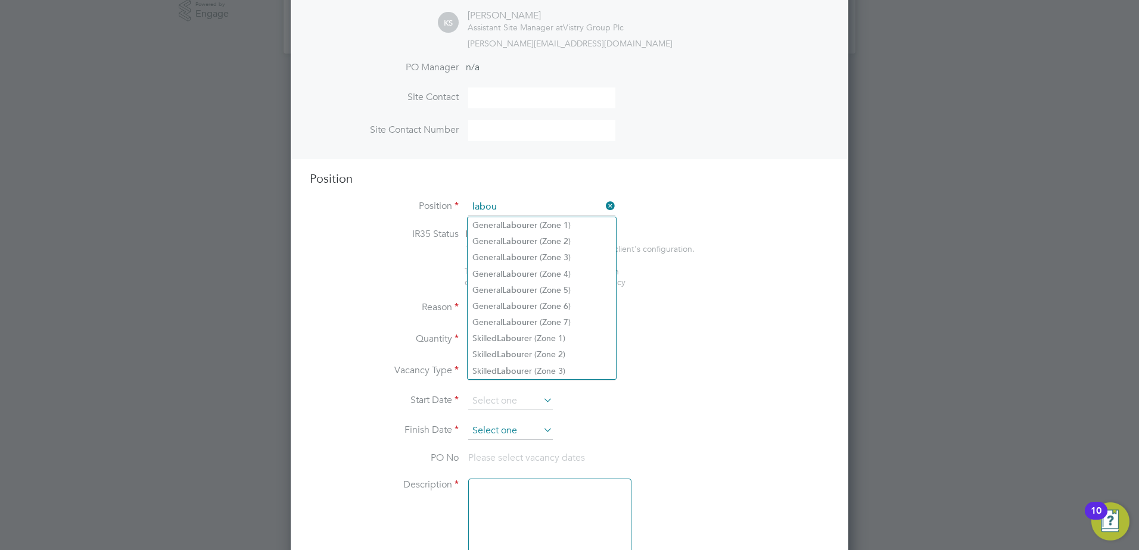
scroll to position [339, 0]
click at [523, 317] on b "Labou" at bounding box center [514, 322] width 24 height 10
type input "General Labourer (Zone 7)"
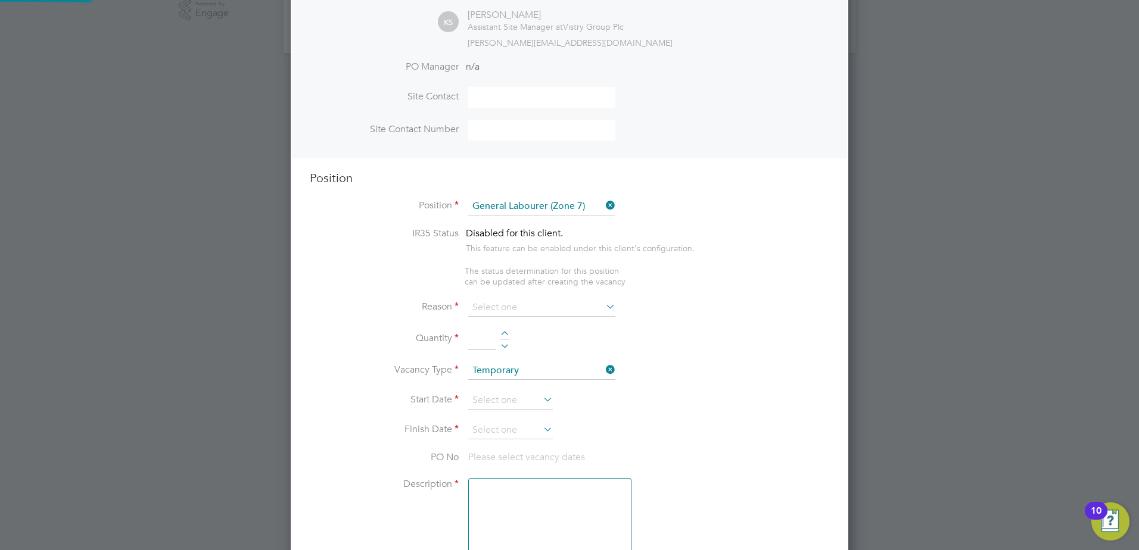
type textarea "• General labouring duties • Supporting the trades on site • Moving materials a…"
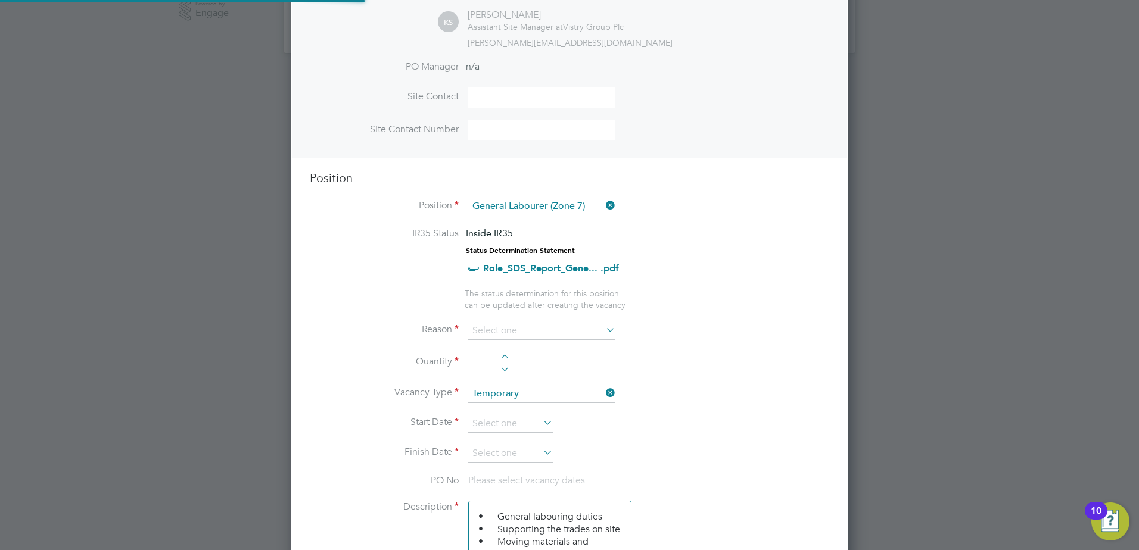
scroll to position [35, 63]
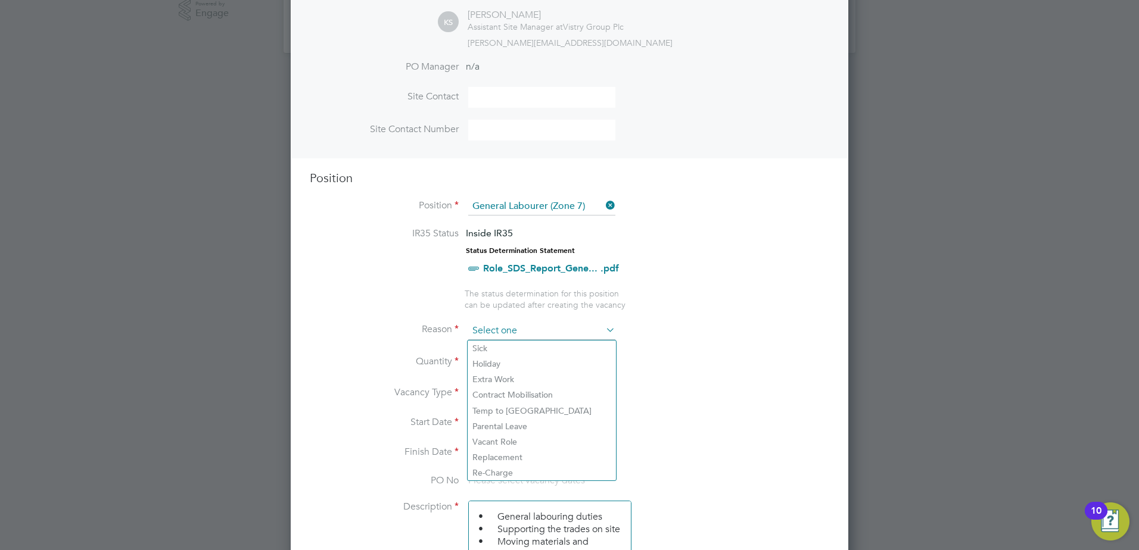
click at [541, 333] on input at bounding box center [541, 331] width 147 height 18
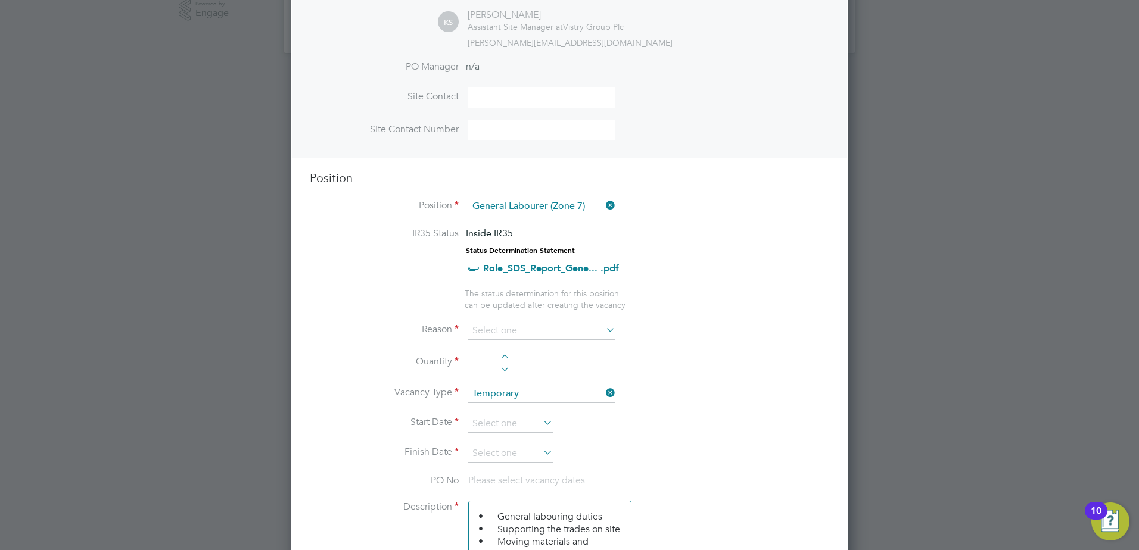
click at [515, 376] on li "Extra Work" at bounding box center [542, 379] width 148 height 15
type input "Extra Work"
click at [506, 356] on div at bounding box center [505, 358] width 10 height 8
type input "1"
click at [515, 427] on input at bounding box center [510, 424] width 85 height 18
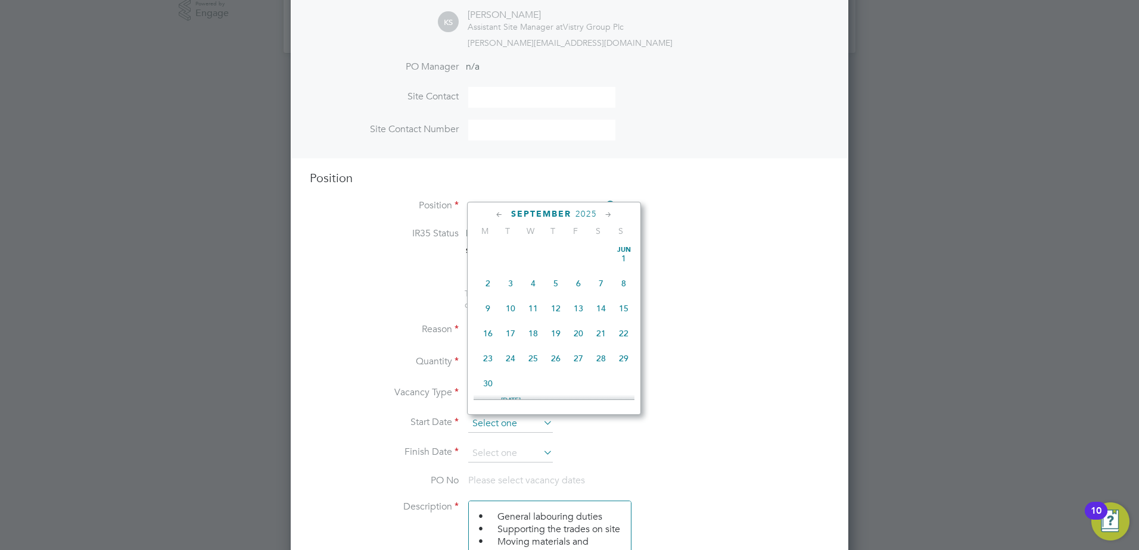
scroll to position [438, 0]
click at [508, 306] on span "23" at bounding box center [510, 297] width 23 height 23
type input "[DATE]"
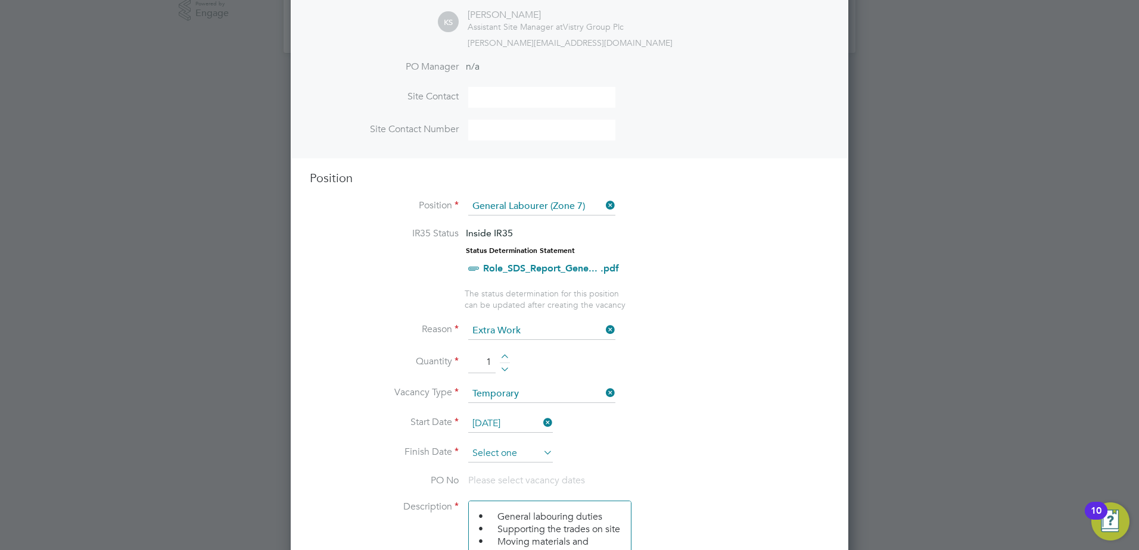
click at [516, 450] on input at bounding box center [510, 454] width 85 height 18
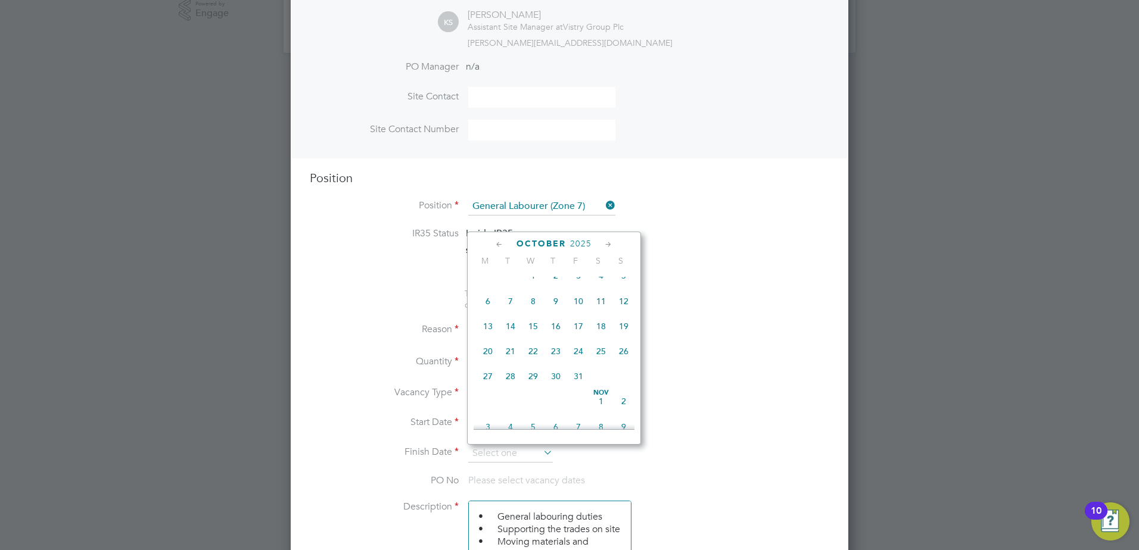
scroll to position [557, 0]
click at [509, 295] on span "7" at bounding box center [510, 283] width 23 height 23
type input "[DATE]"
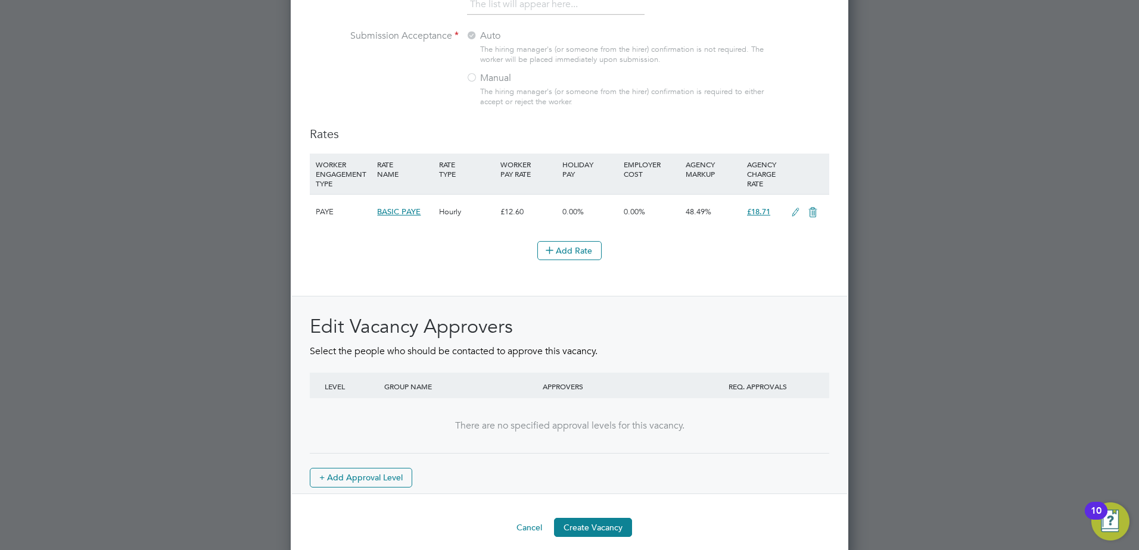
scroll to position [1293, 0]
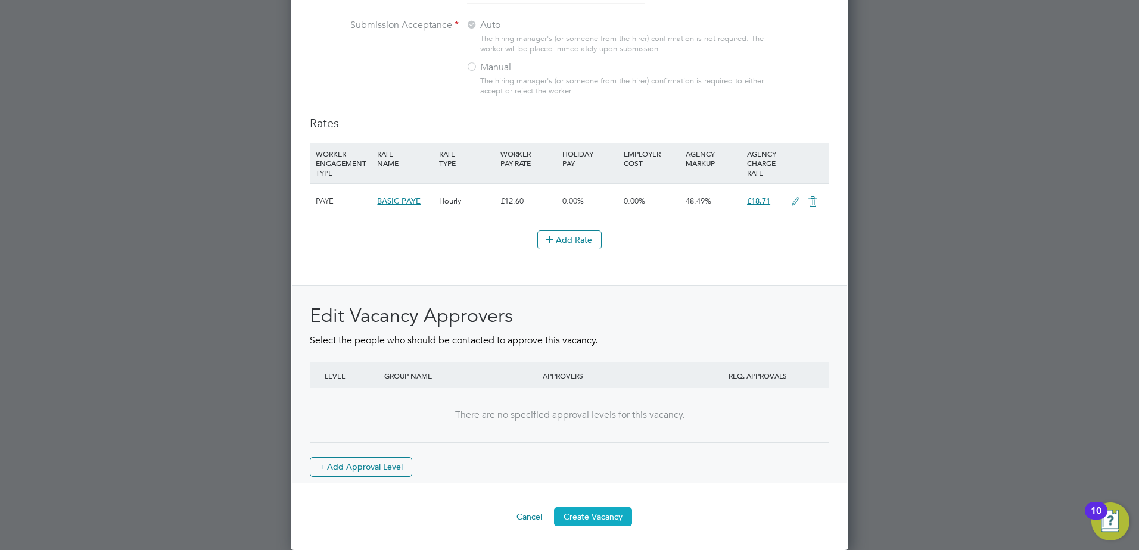
click at [596, 512] on button "Create Vacancy" at bounding box center [593, 516] width 78 height 19
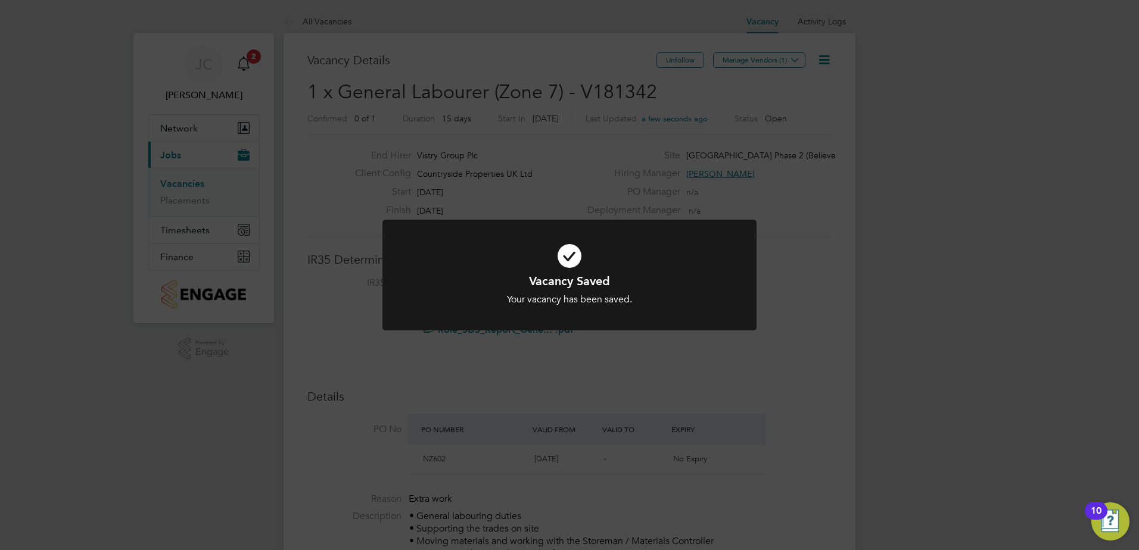
click at [721, 298] on div "Your vacancy has been saved." at bounding box center [570, 300] width 310 height 13
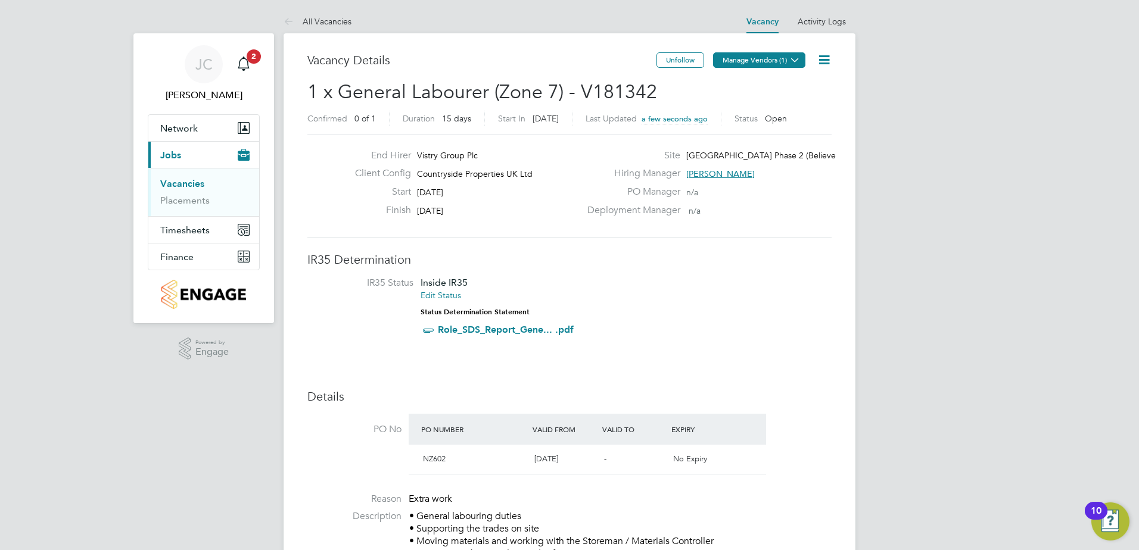
click at [784, 60] on button "Manage Vendors (1)" at bounding box center [759, 59] width 92 height 15
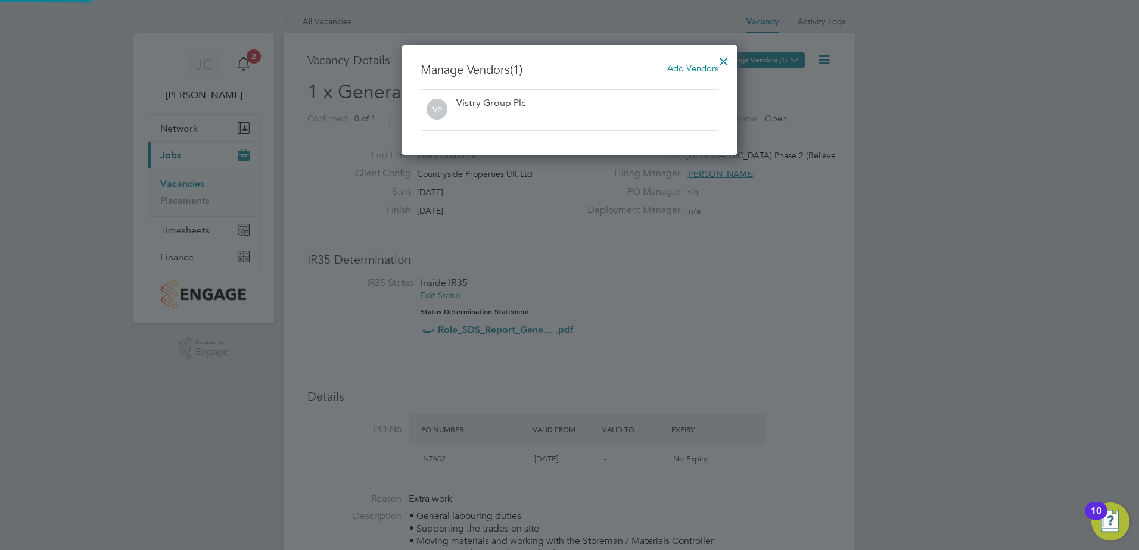
scroll to position [110, 336]
click at [696, 65] on span "Add Vendors" at bounding box center [692, 68] width 51 height 11
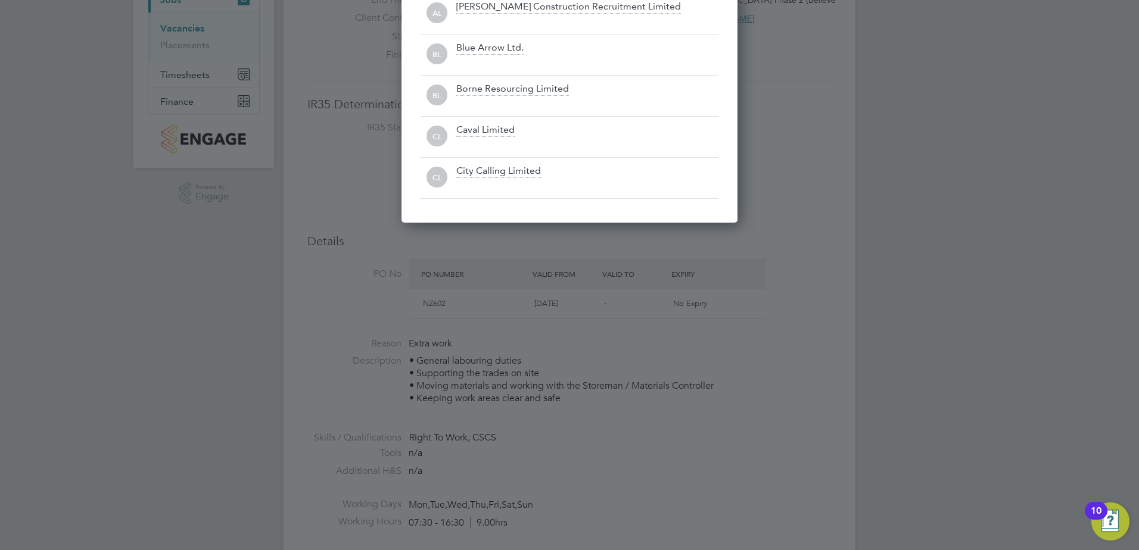
scroll to position [0, 0]
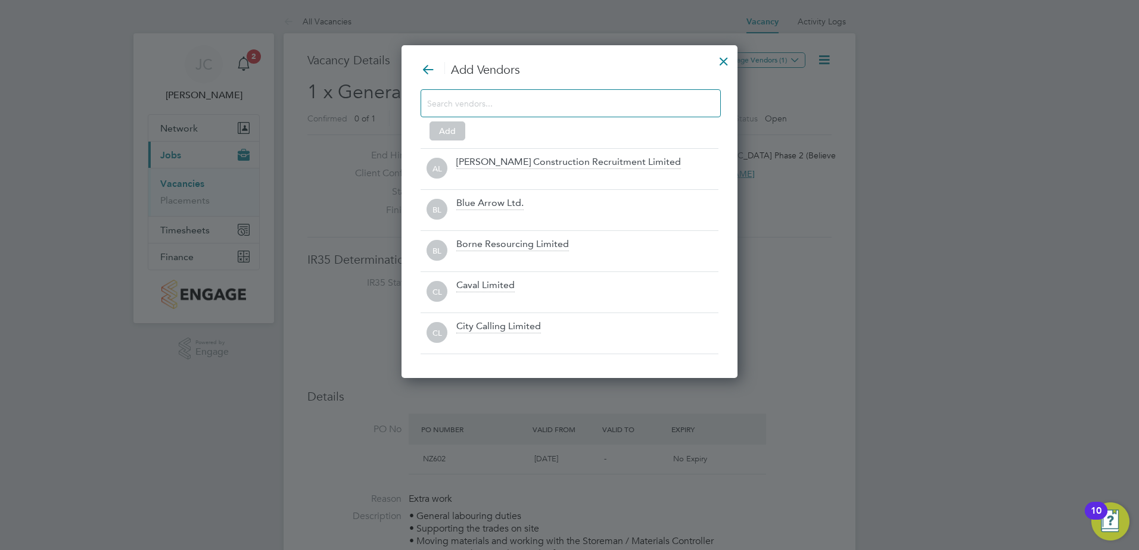
click at [520, 98] on input at bounding box center [561, 102] width 268 height 15
click at [720, 58] on div at bounding box center [723, 58] width 21 height 21
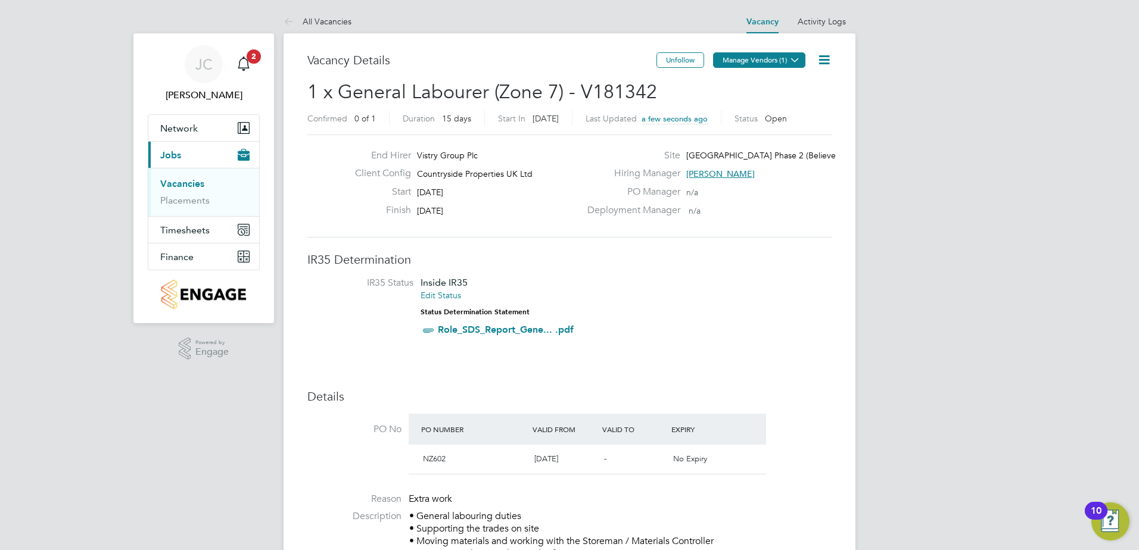
click at [771, 61] on button "Manage Vendors (1)" at bounding box center [759, 59] width 92 height 15
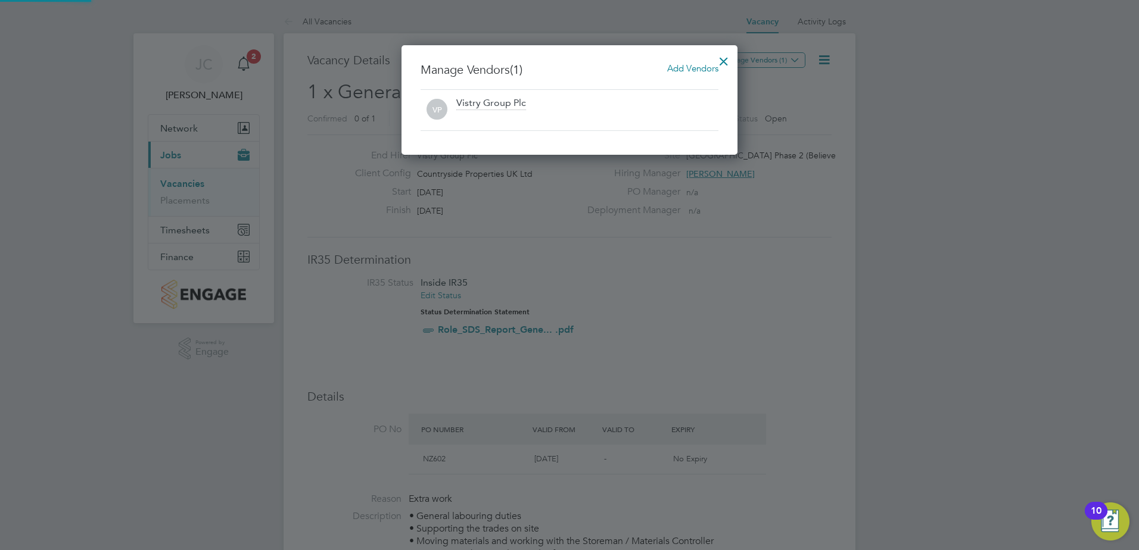
scroll to position [110, 336]
click at [687, 68] on span "Add Vendors" at bounding box center [692, 68] width 51 height 11
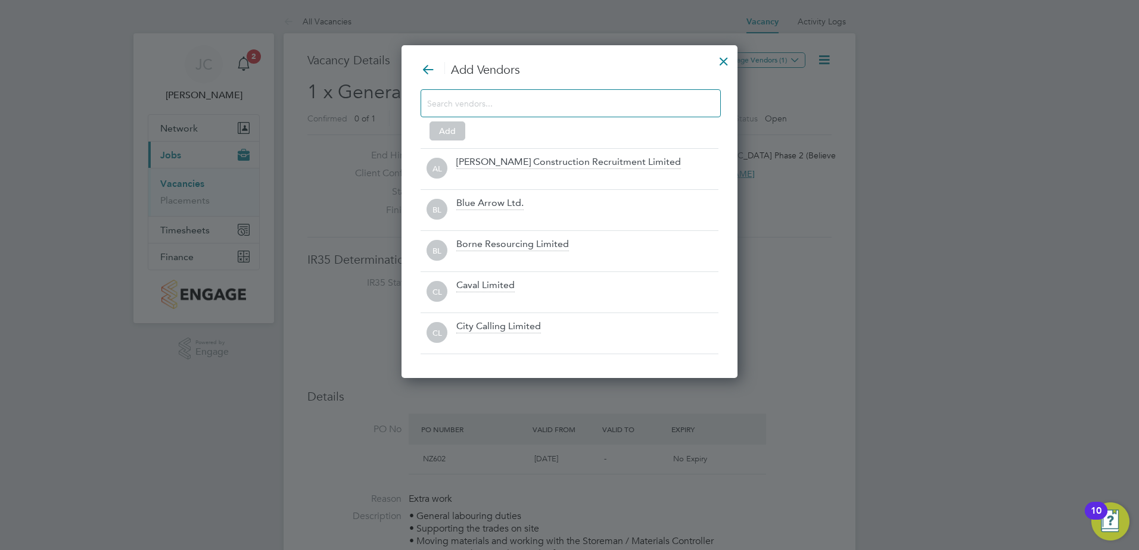
click at [490, 102] on input at bounding box center [561, 102] width 268 height 15
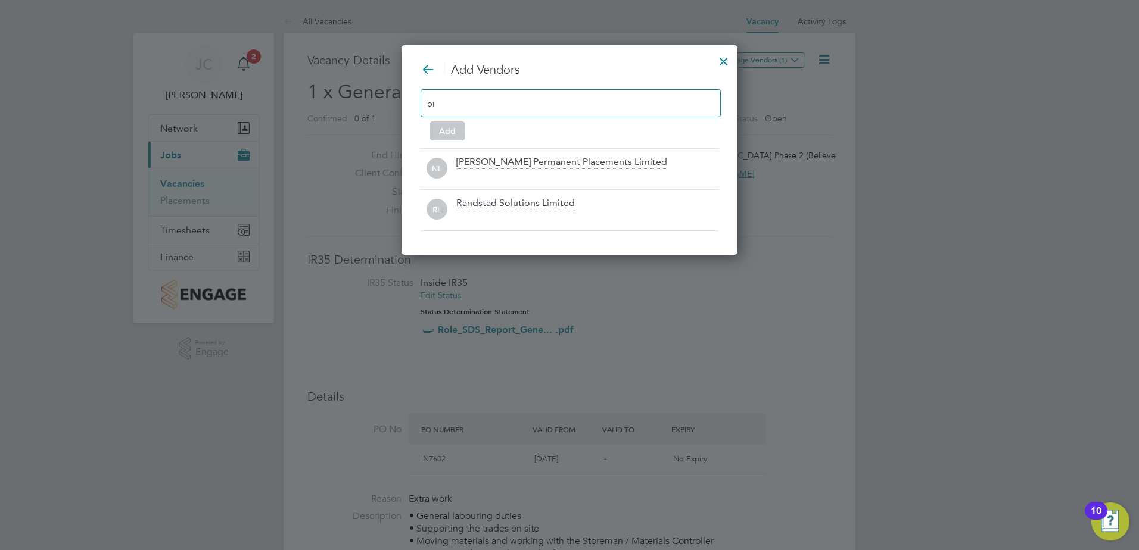
scroll to position [211, 336]
type input "b"
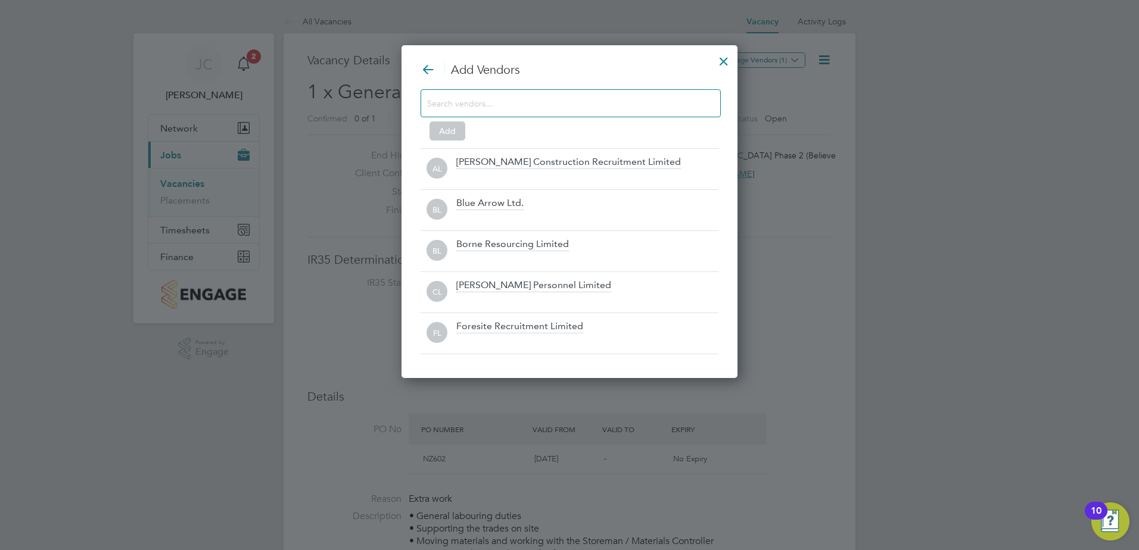
scroll to position [334, 336]
click at [726, 60] on div at bounding box center [723, 58] width 21 height 21
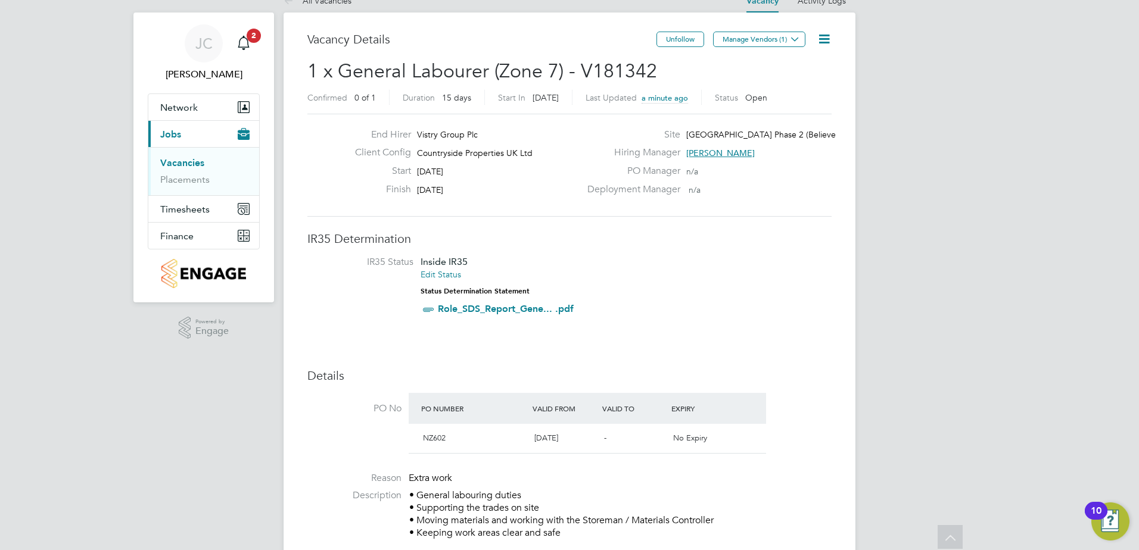
scroll to position [0, 0]
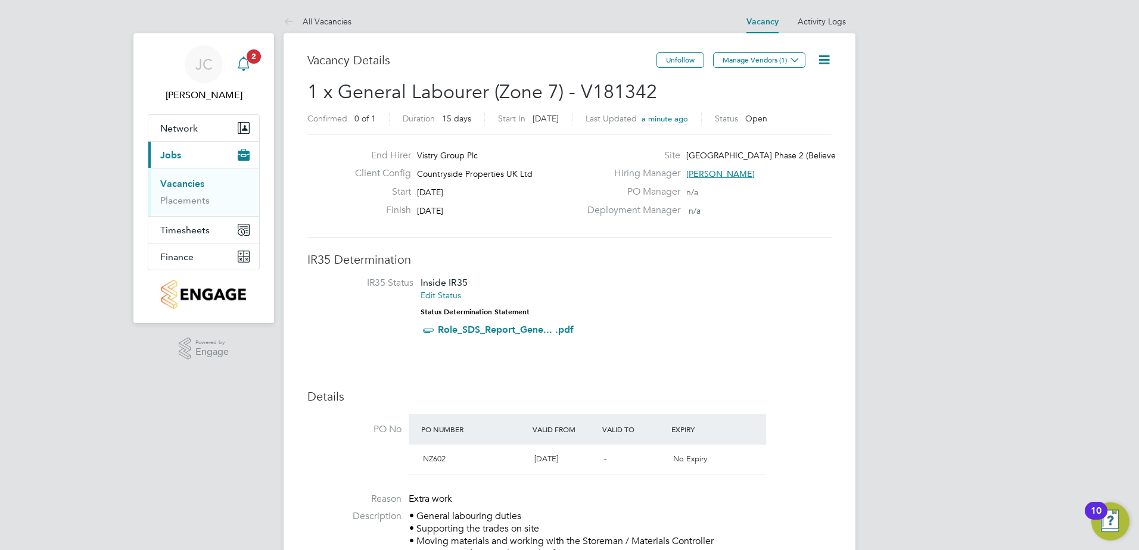
click at [248, 58] on span "2" at bounding box center [254, 56] width 14 height 14
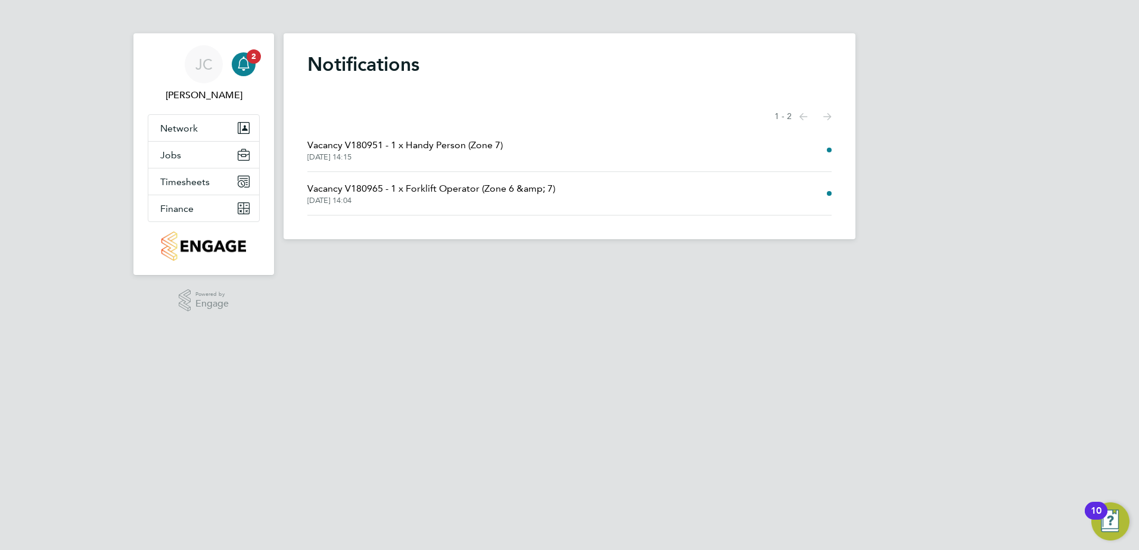
click at [487, 201] on span "25 Sep 2025, 14:04" at bounding box center [431, 201] width 248 height 10
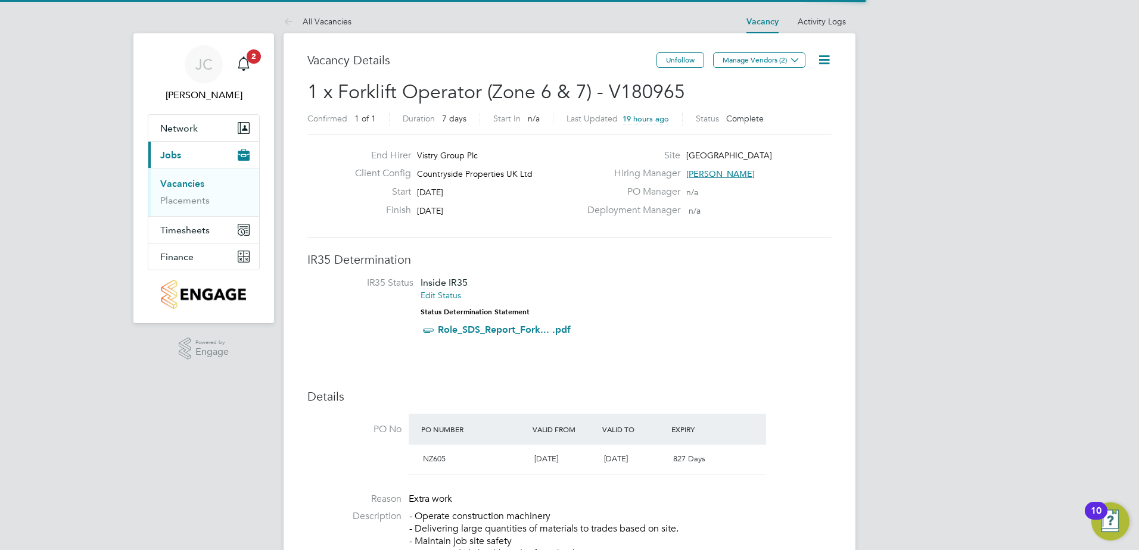
scroll to position [35, 83]
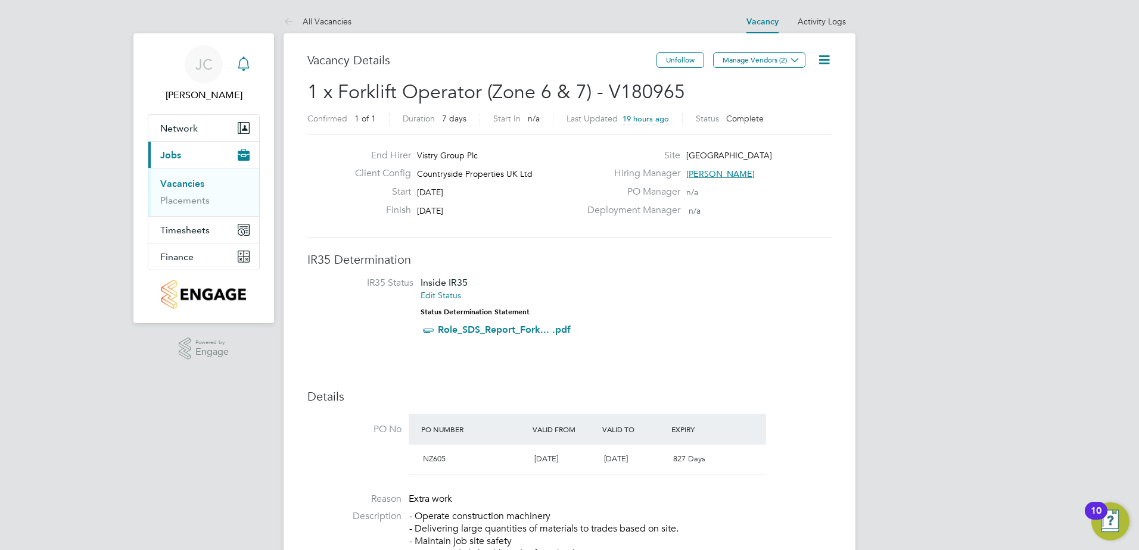
click at [243, 71] on svg-icon "Main navigation" at bounding box center [243, 64] width 14 height 14
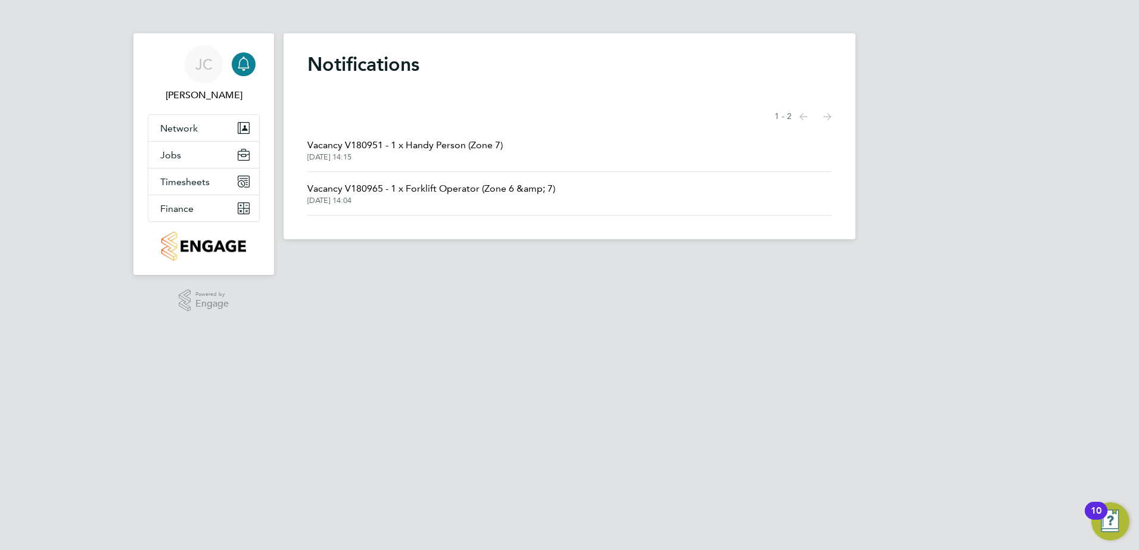
click at [416, 146] on span "Vacancy V180951 - 1 x Handy Person (Zone 7)" at bounding box center [404, 145] width 195 height 14
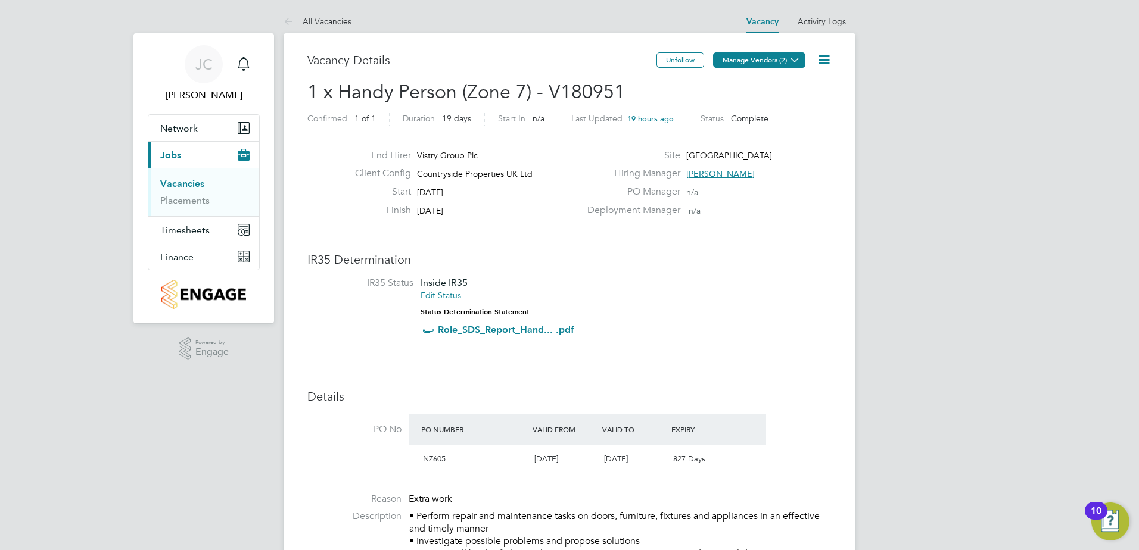
click at [793, 63] on icon at bounding box center [794, 59] width 9 height 9
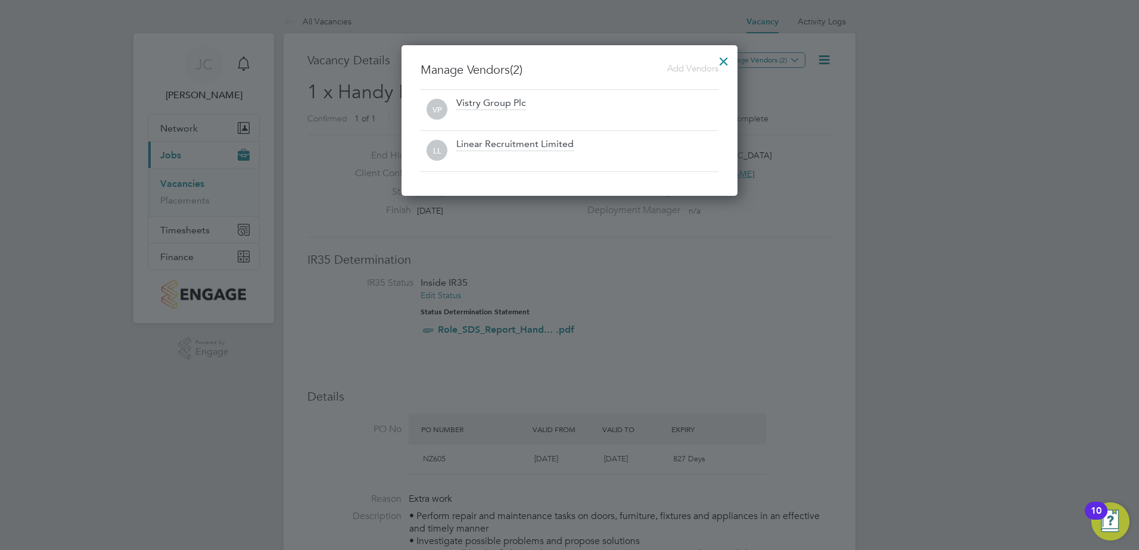
click at [725, 60] on div at bounding box center [723, 58] width 21 height 21
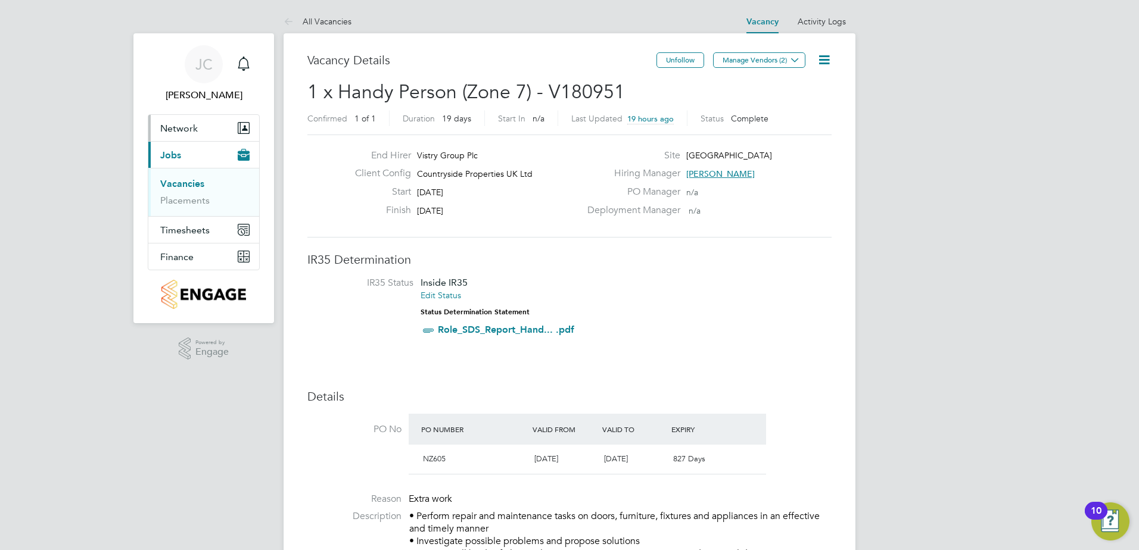
click at [205, 131] on button "Network" at bounding box center [203, 128] width 111 height 26
click at [288, 20] on icon at bounding box center [290, 22] width 15 height 15
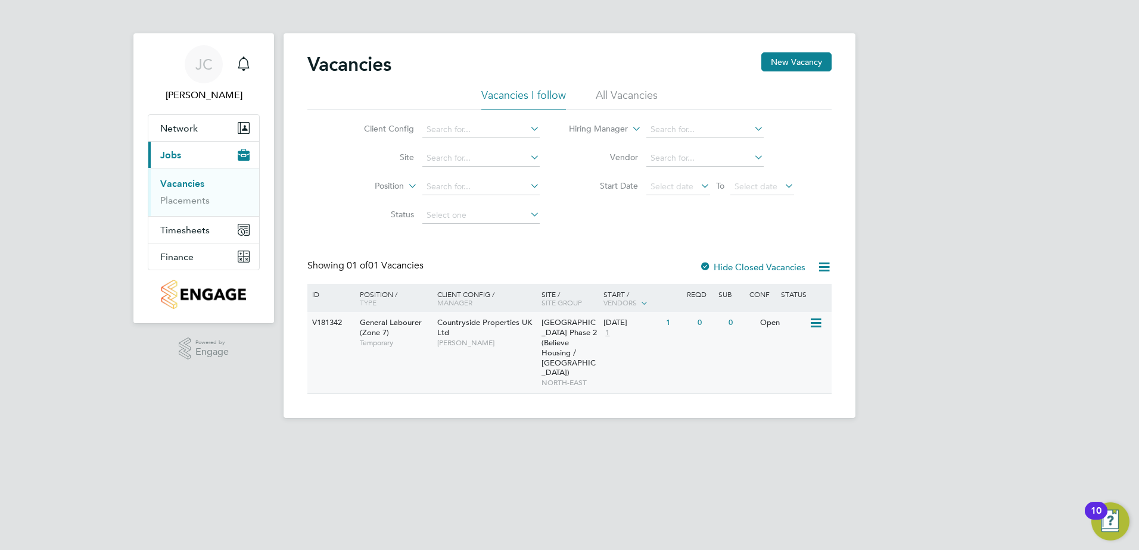
click at [776, 336] on div "V181342 General Labourer (Zone 7) Temporary Countryside Properties UK Ltd John …" at bounding box center [569, 353] width 524 height 82
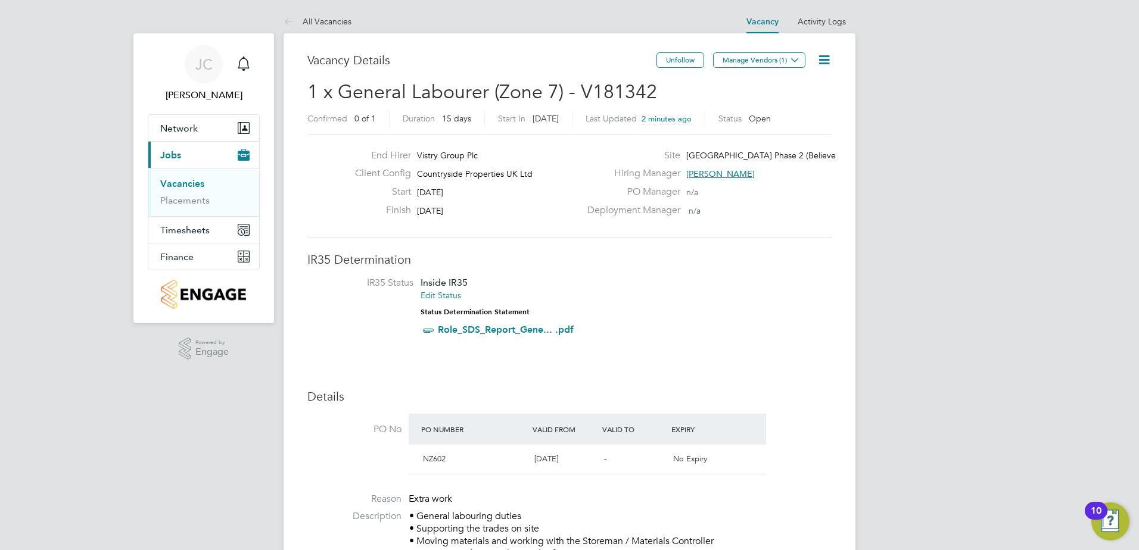
click at [758, 66] on button "Manage Vendors (1)" at bounding box center [759, 59] width 92 height 15
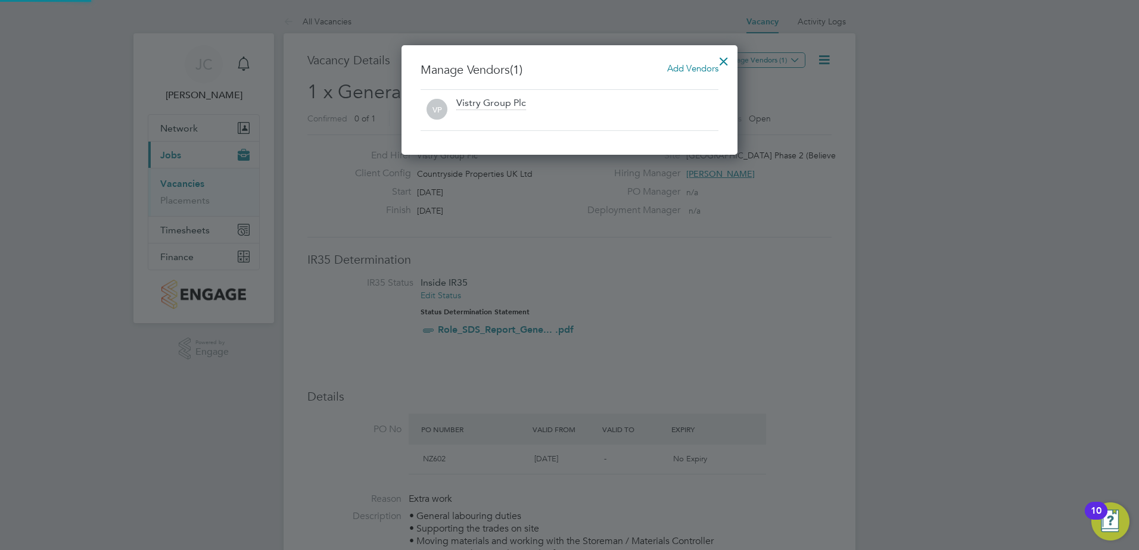
scroll to position [110, 336]
click at [699, 68] on span "Add Vendors" at bounding box center [692, 68] width 51 height 11
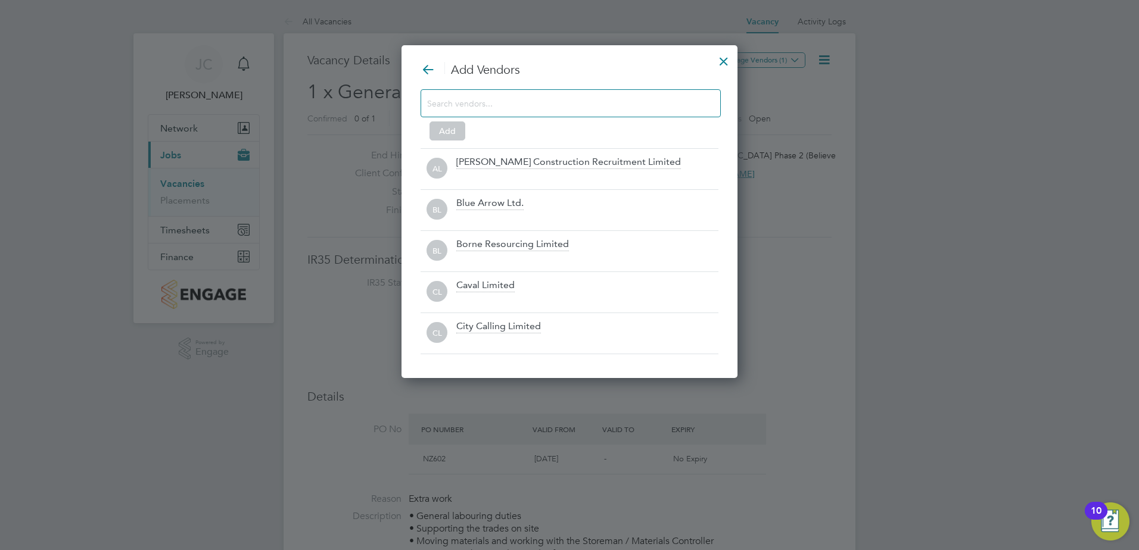
click at [606, 105] on input at bounding box center [561, 102] width 268 height 15
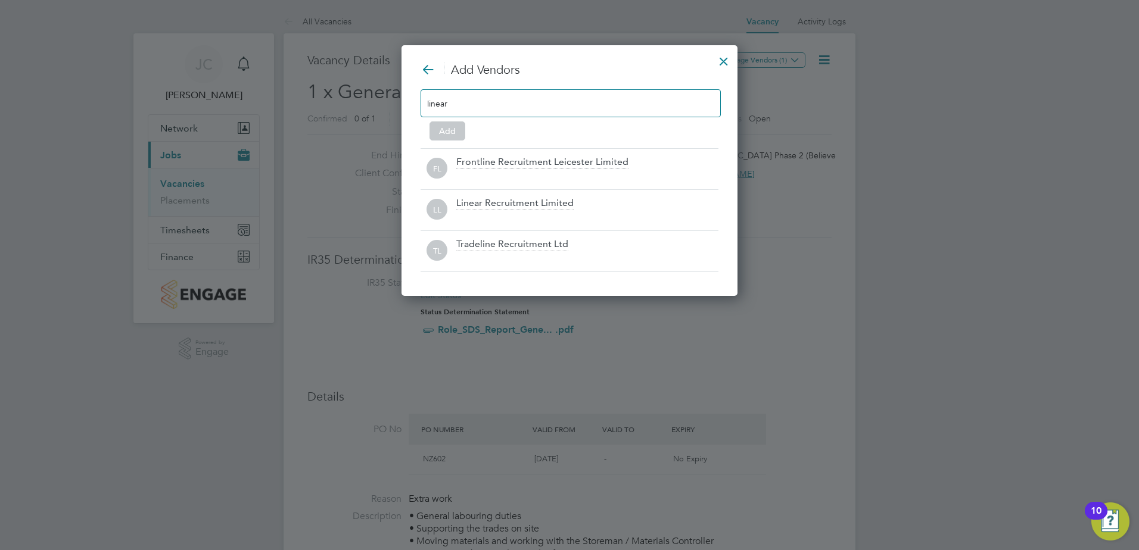
scroll to position [170, 336]
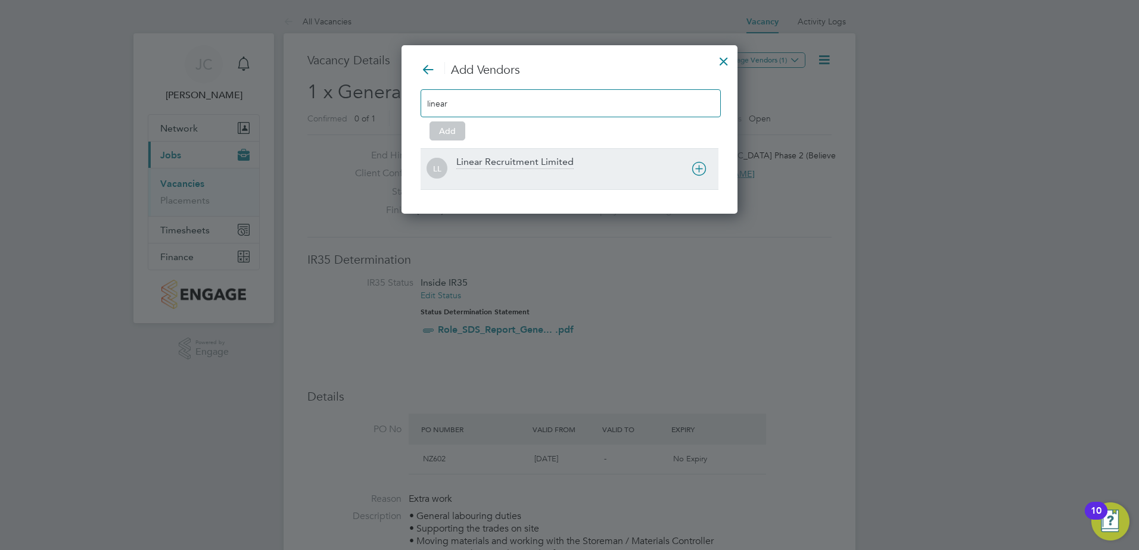
type input "linear"
click at [699, 163] on icon at bounding box center [698, 168] width 15 height 15
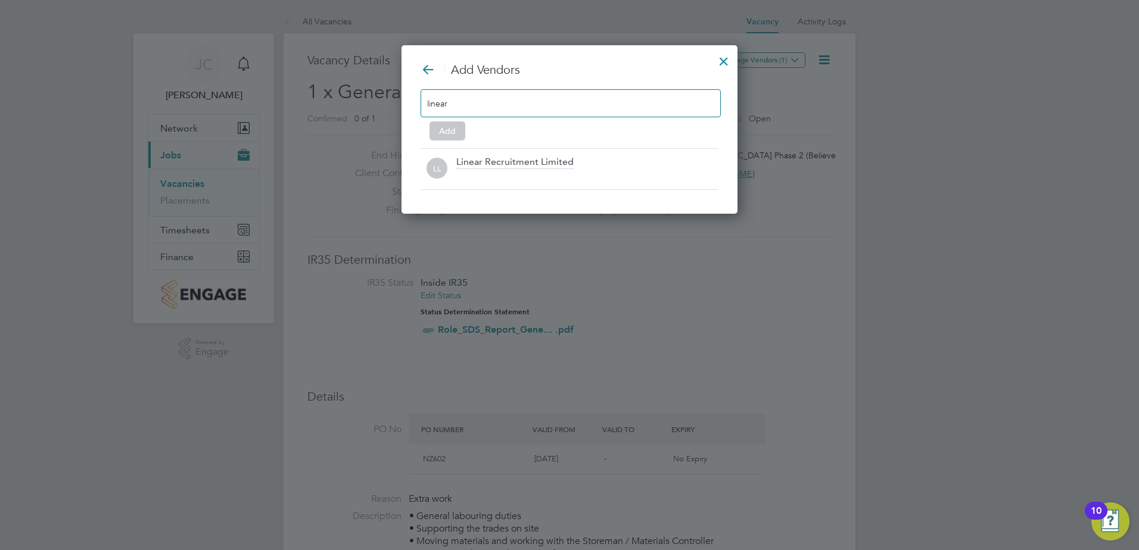
scroll to position [129, 336]
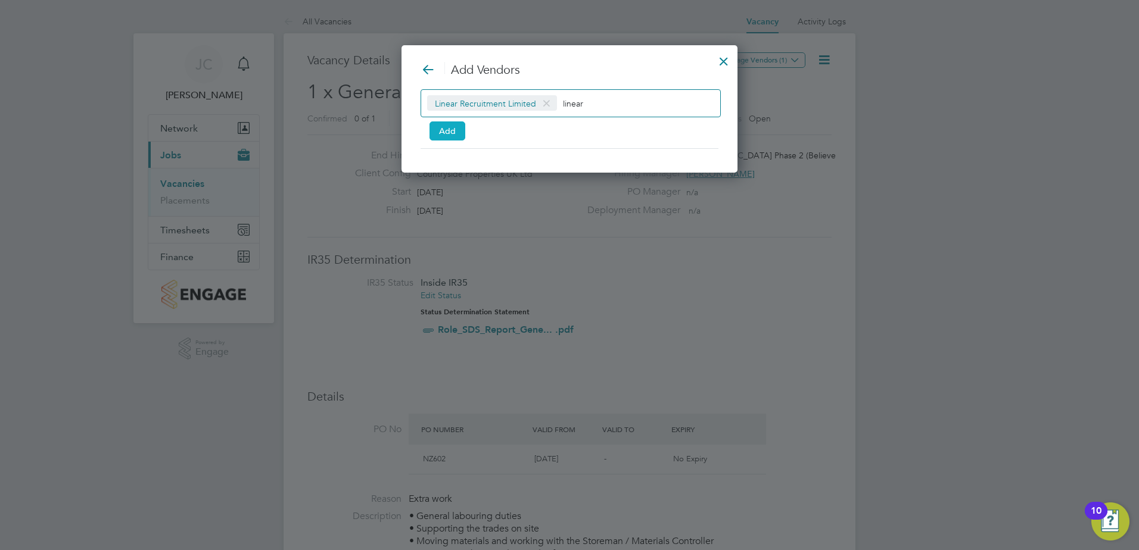
click at [448, 133] on button "Add" at bounding box center [447, 130] width 36 height 19
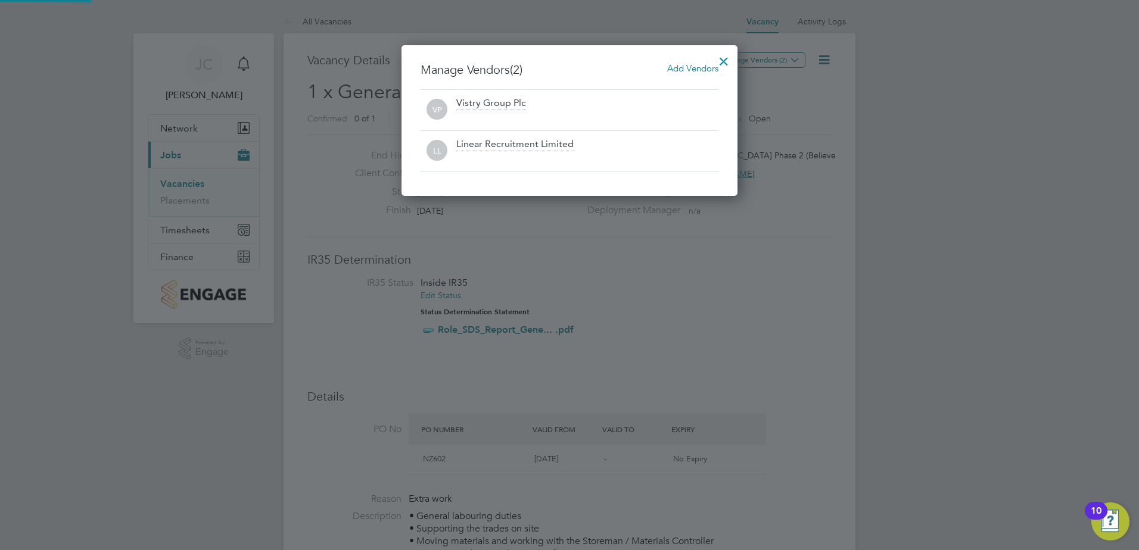
scroll to position [151, 336]
click at [723, 57] on div at bounding box center [723, 58] width 21 height 21
